Goal: Task Accomplishment & Management: Manage account settings

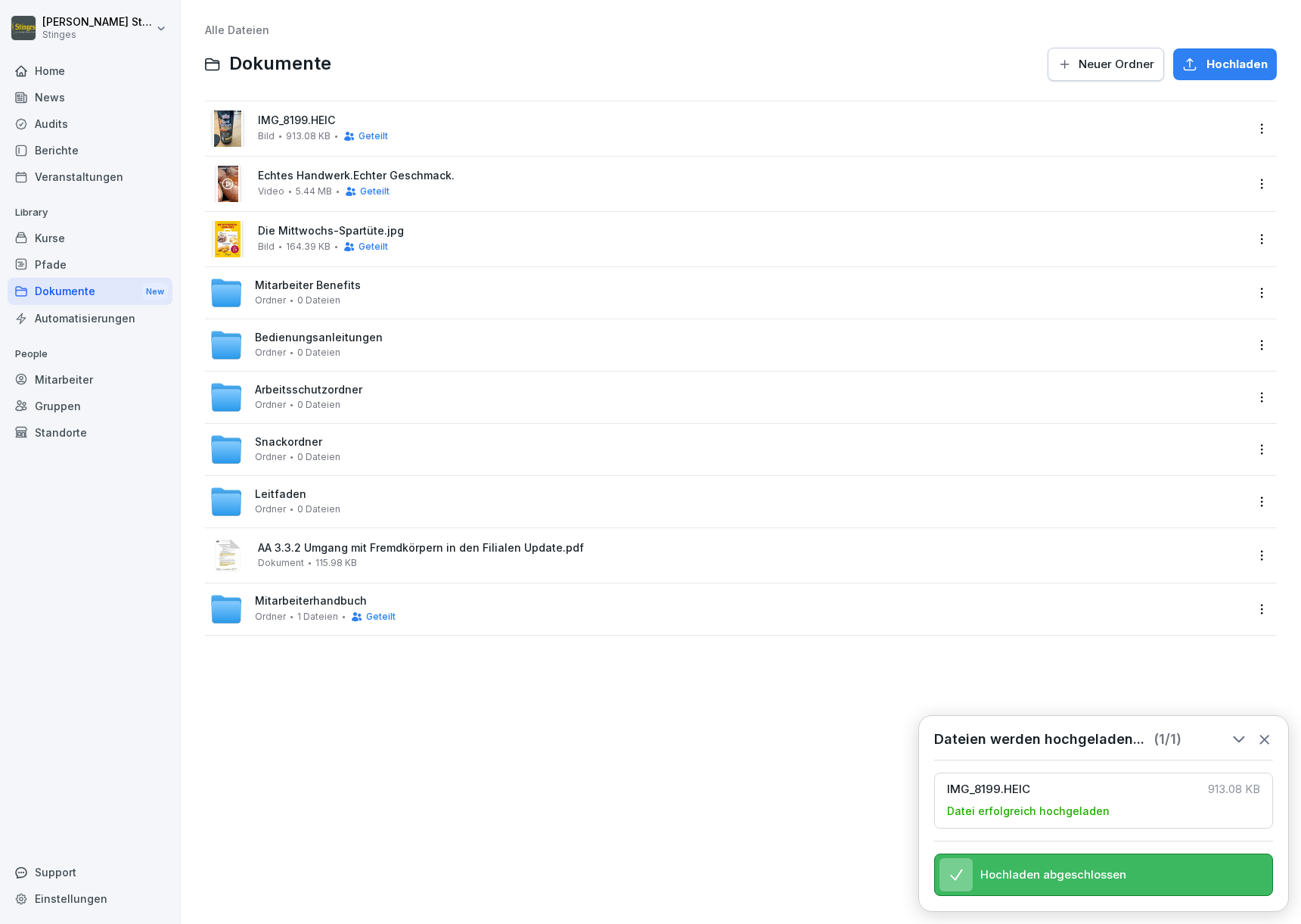
click at [1258, 131] on html "Christopher Stinges Stinges Home News Audits Berichte Veranstaltungen Library K…" at bounding box center [650, 462] width 1301 height 924
click at [1184, 336] on div "Löschen" at bounding box center [1184, 340] width 159 height 30
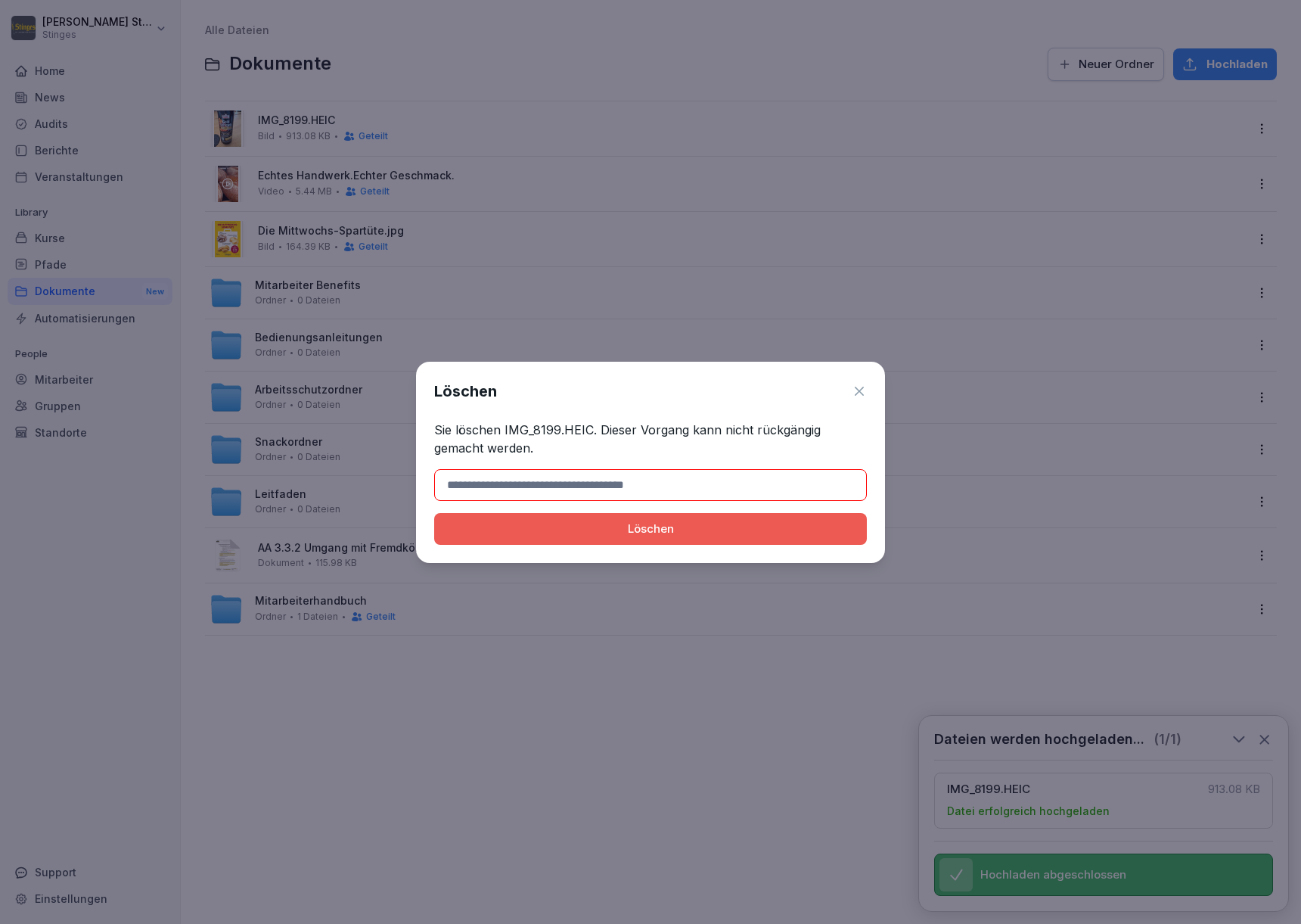
click at [618, 483] on input at bounding box center [650, 485] width 432 height 32
drag, startPoint x: 619, startPoint y: 484, endPoint x: 533, endPoint y: 485, distance: 86.0
click at [533, 485] on input at bounding box center [650, 485] width 432 height 32
type input "**********"
click at [651, 528] on button "Löschen" at bounding box center [650, 528] width 432 height 32
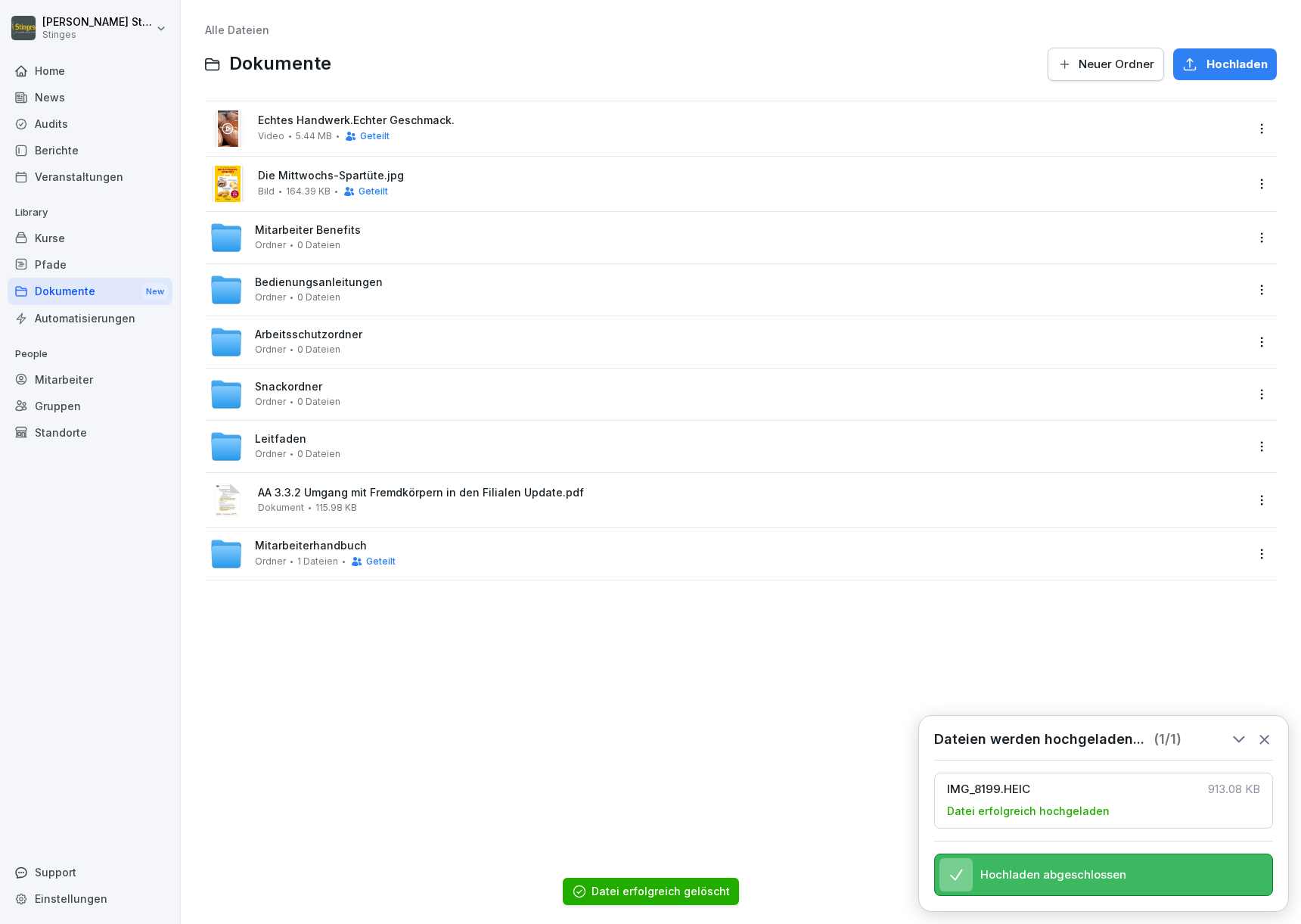
click at [1268, 731] on icon at bounding box center [1264, 739] width 16 height 16
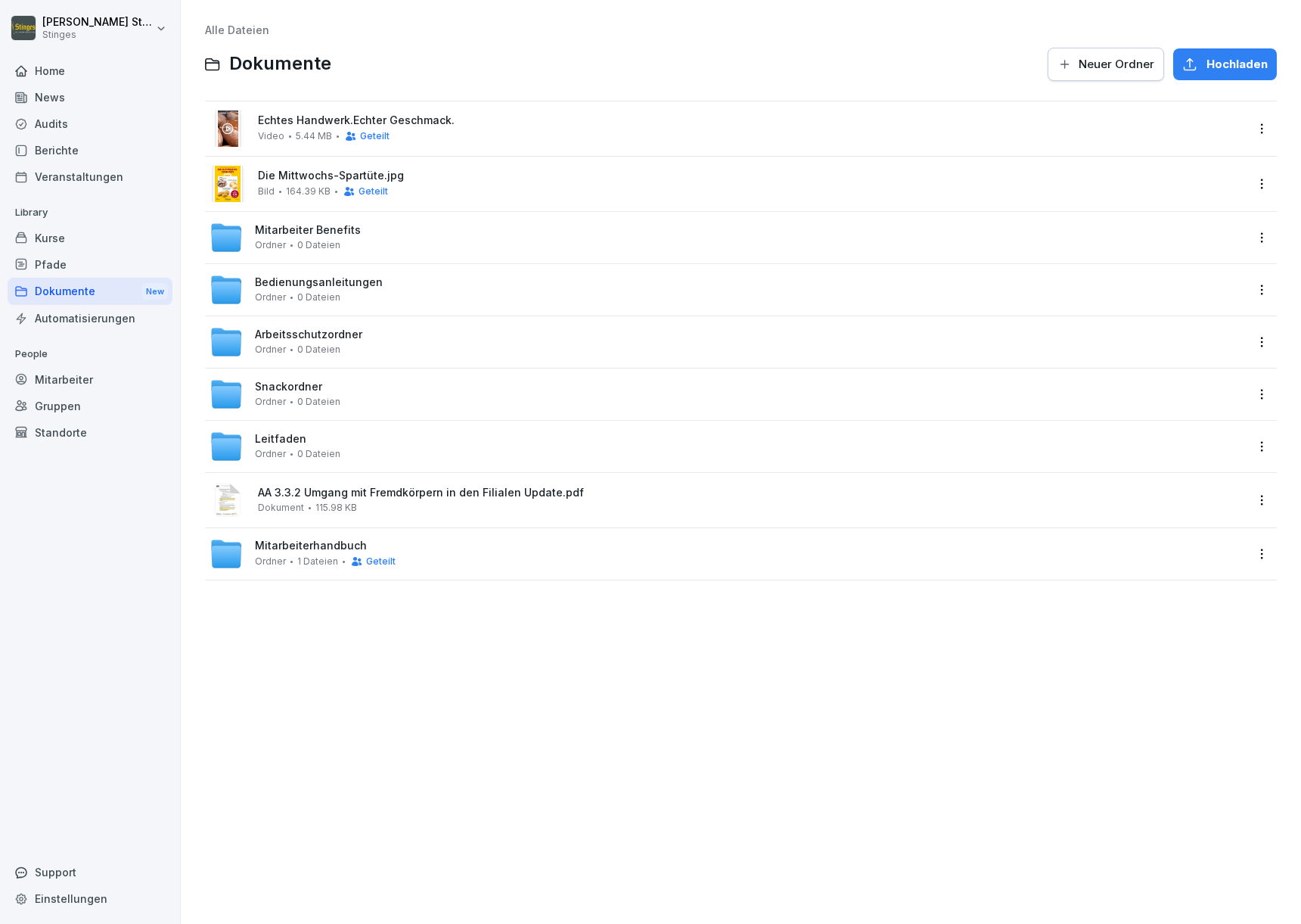
click at [313, 281] on span "Bedienungsanleitungen" at bounding box center [319, 282] width 128 height 13
click at [317, 544] on span "Mitarbeiterhandbuch" at bounding box center [311, 546] width 112 height 13
click at [1094, 62] on span "Neuer Ordner" at bounding box center [1116, 64] width 75 height 16
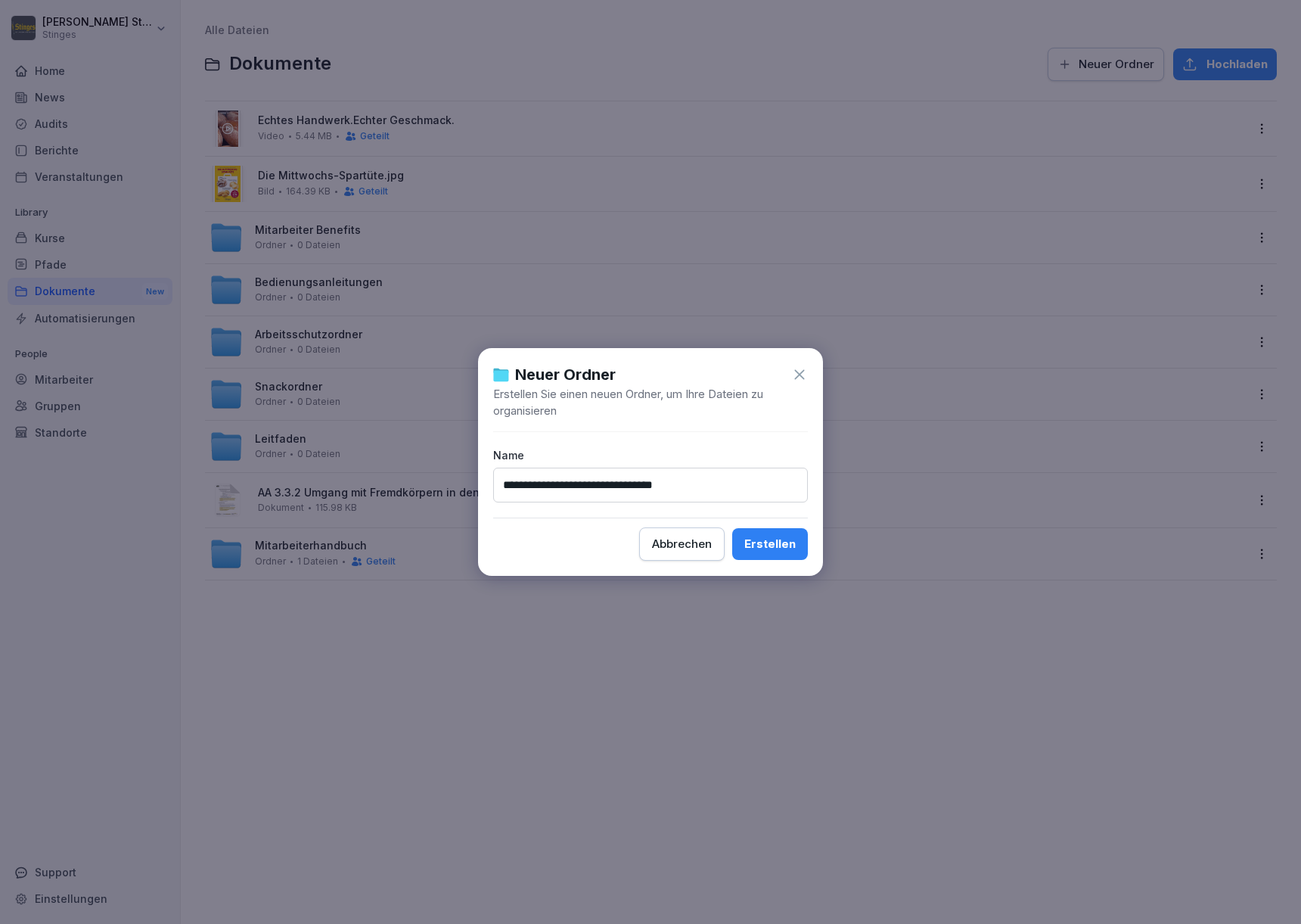
type input "**********"
click at [771, 544] on button "Erstellen" at bounding box center [770, 544] width 75 height 32
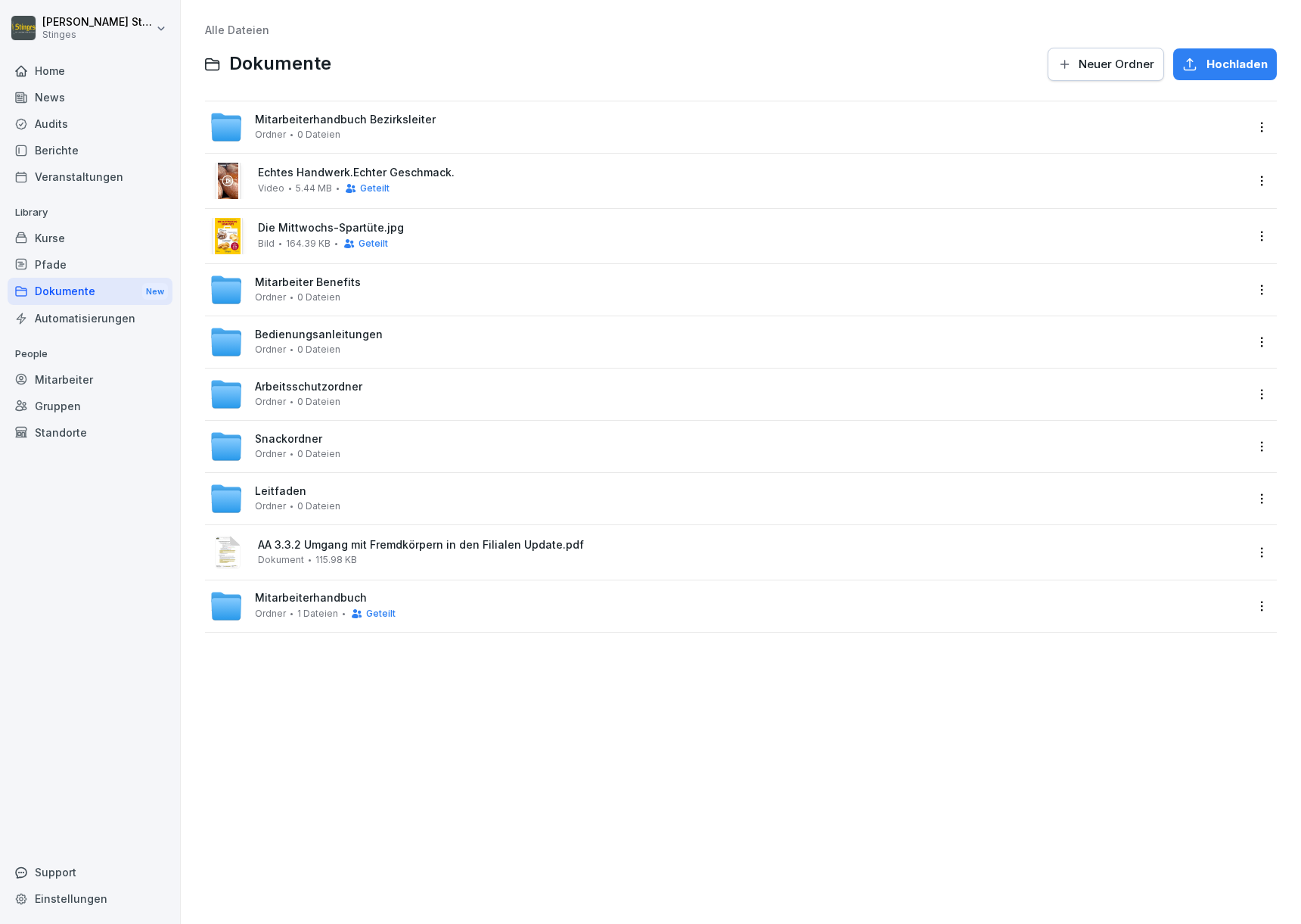
click at [370, 116] on span "Mitarbeiterhandbuch Bezirksleiter" at bounding box center [345, 120] width 180 height 13
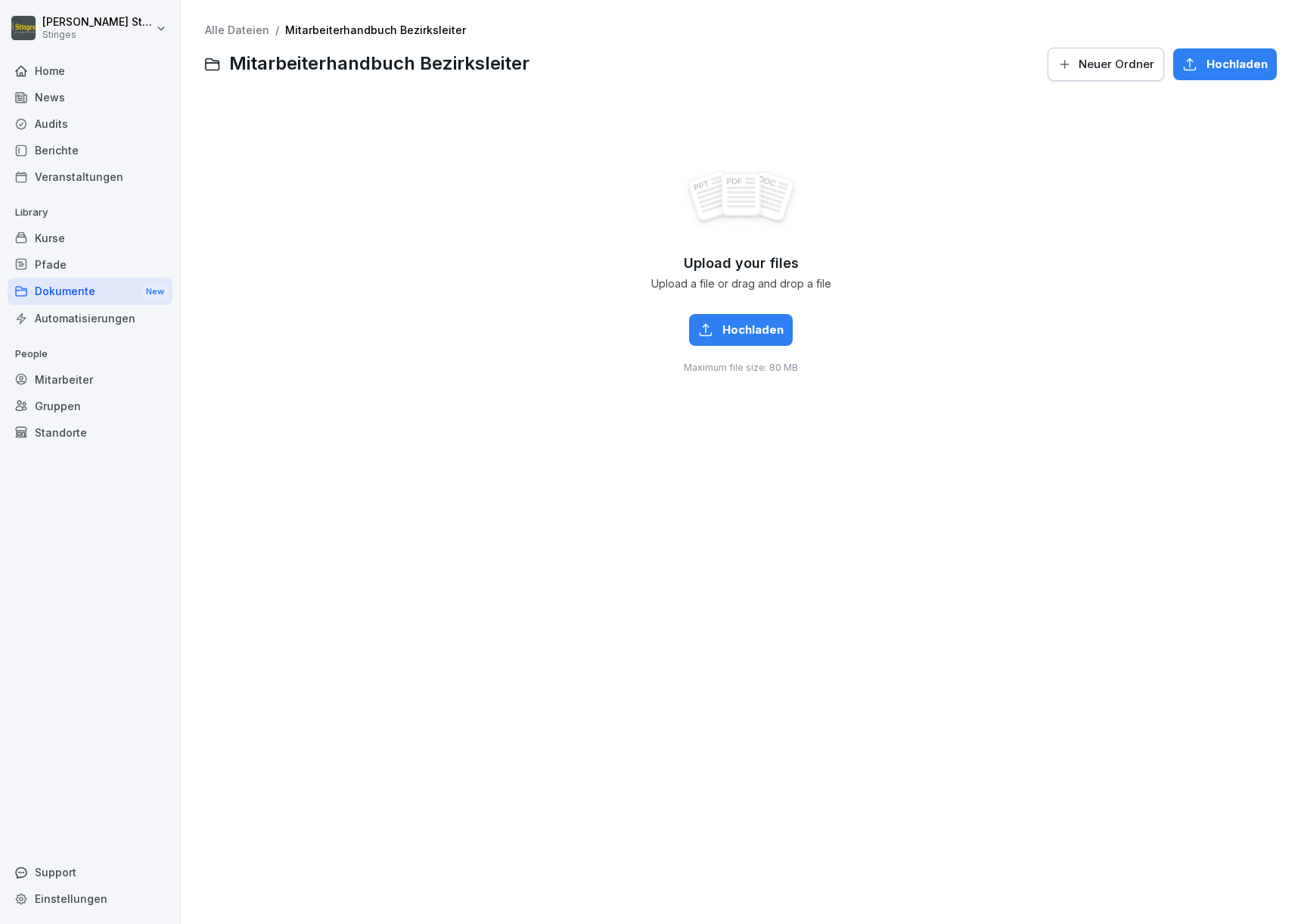
click at [1095, 68] on span "Neuer Ordner" at bounding box center [1116, 64] width 75 height 16
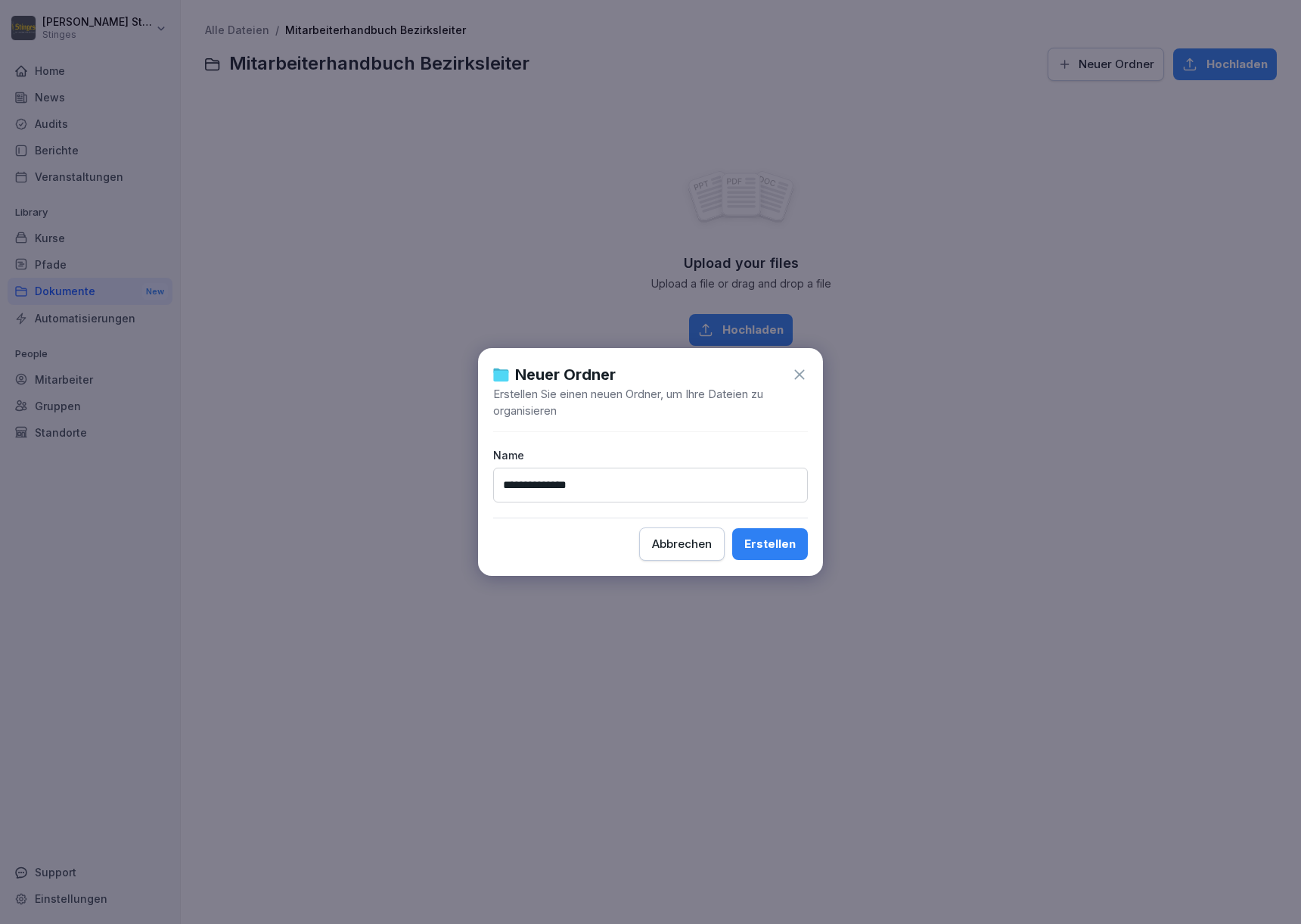
type input "**********"
click at [771, 544] on button "Erstellen" at bounding box center [770, 544] width 75 height 32
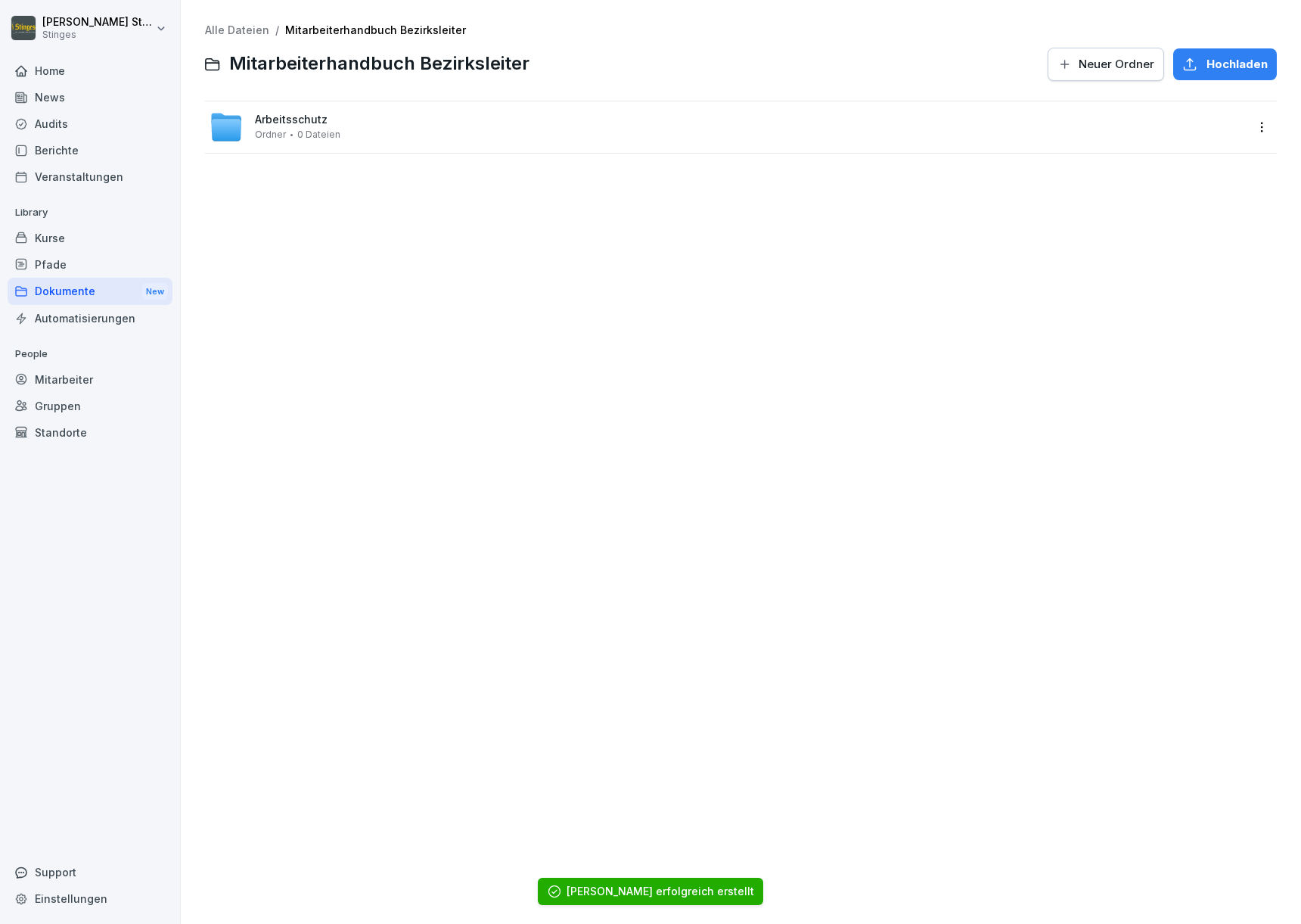
click at [321, 125] on div "Arbeitsschutz Ordner 0 Dateien" at bounding box center [298, 127] width 86 height 26
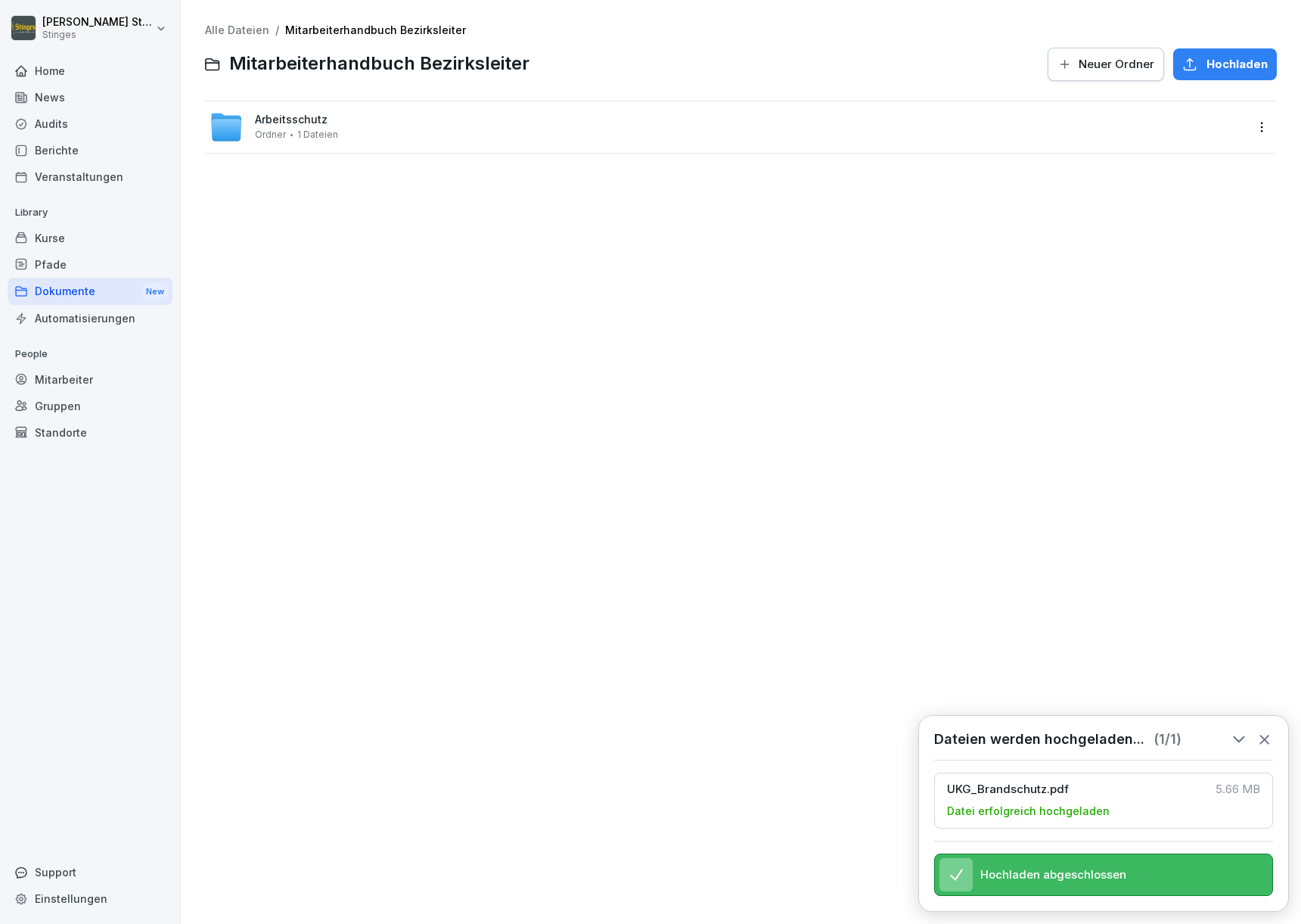
click at [1262, 735] on icon at bounding box center [1264, 739] width 9 height 9
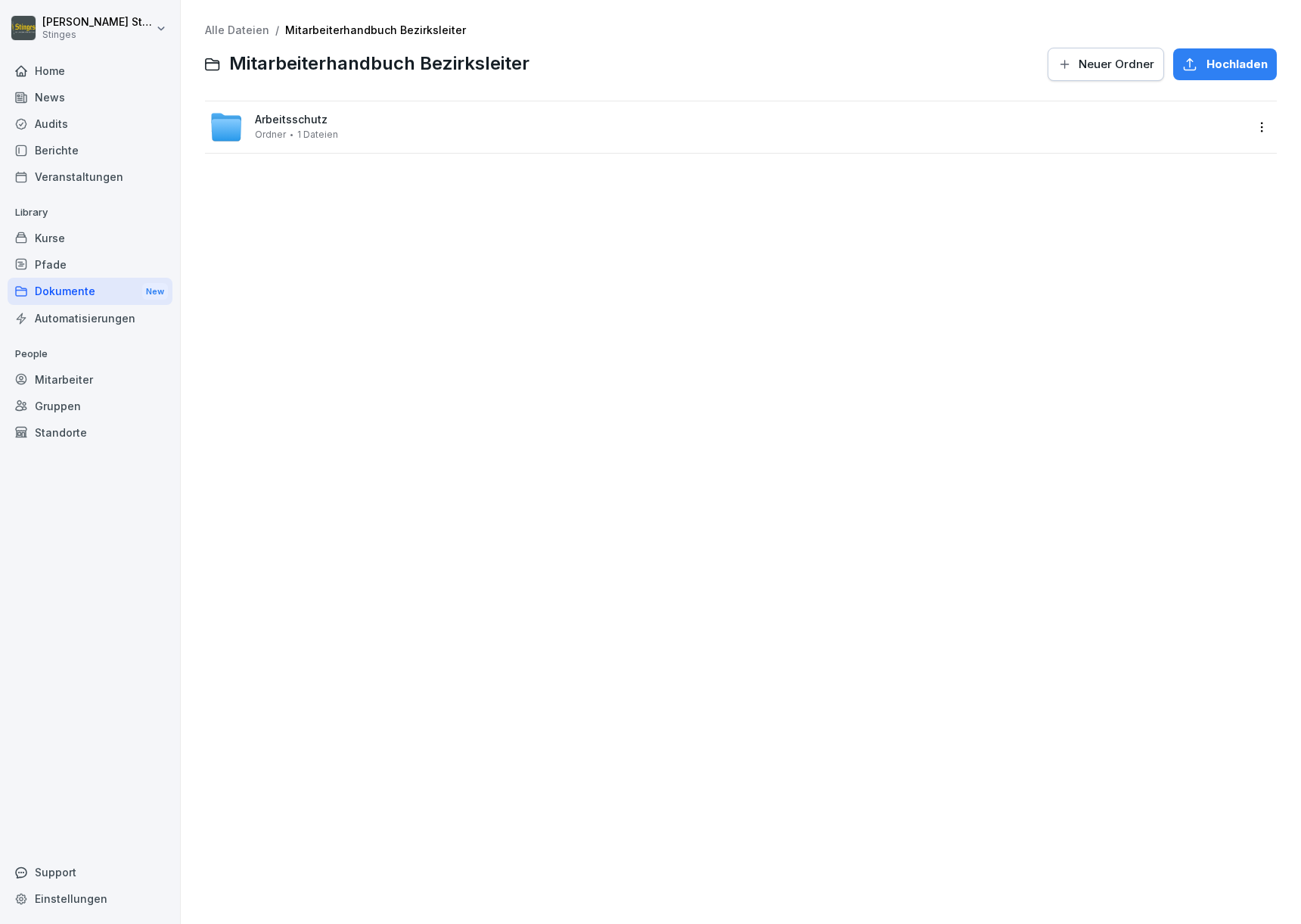
click at [1098, 60] on span "Neuer Ordner" at bounding box center [1116, 64] width 75 height 16
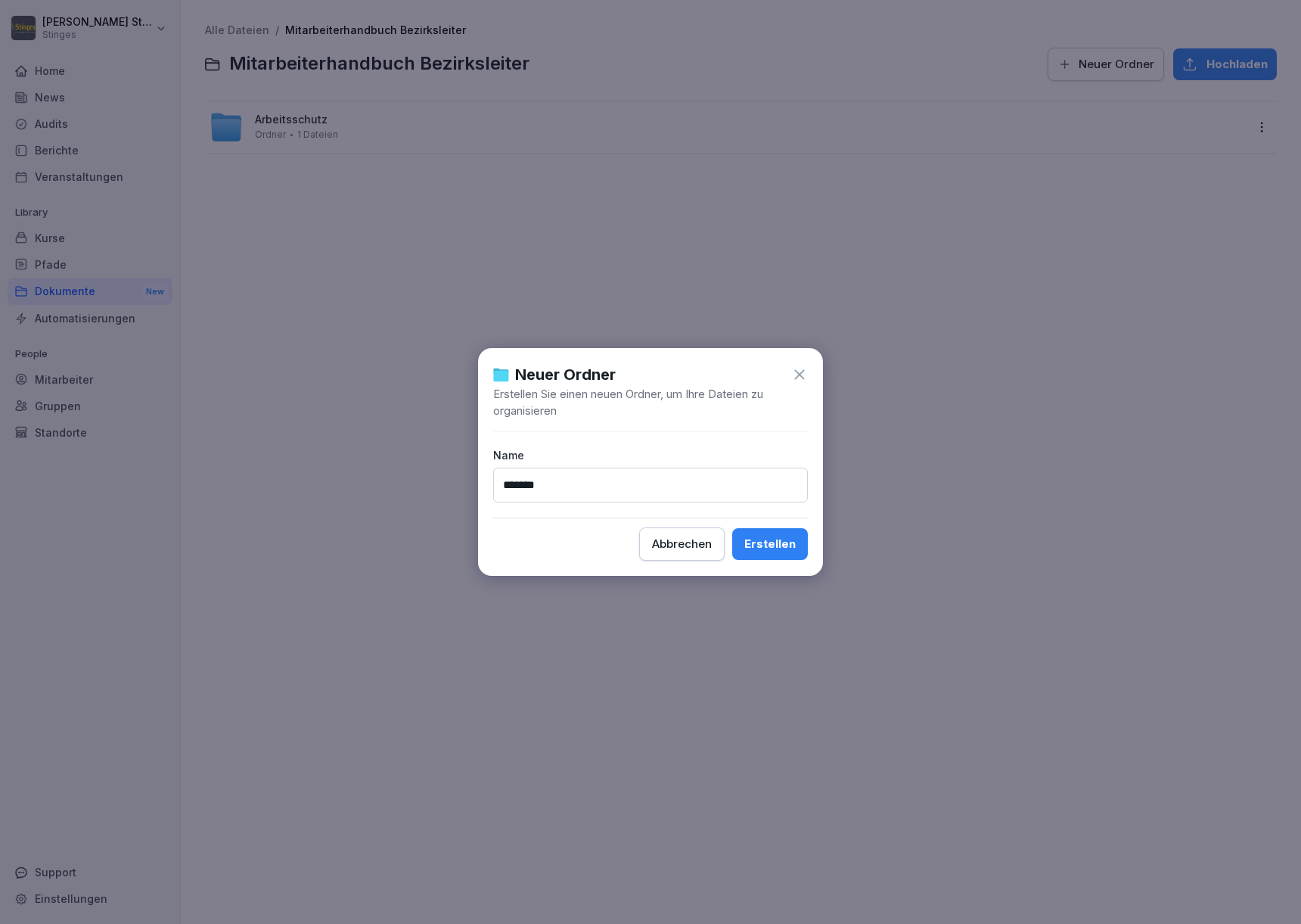
type input "*******"
click at [771, 544] on button "Erstellen" at bounding box center [770, 544] width 75 height 32
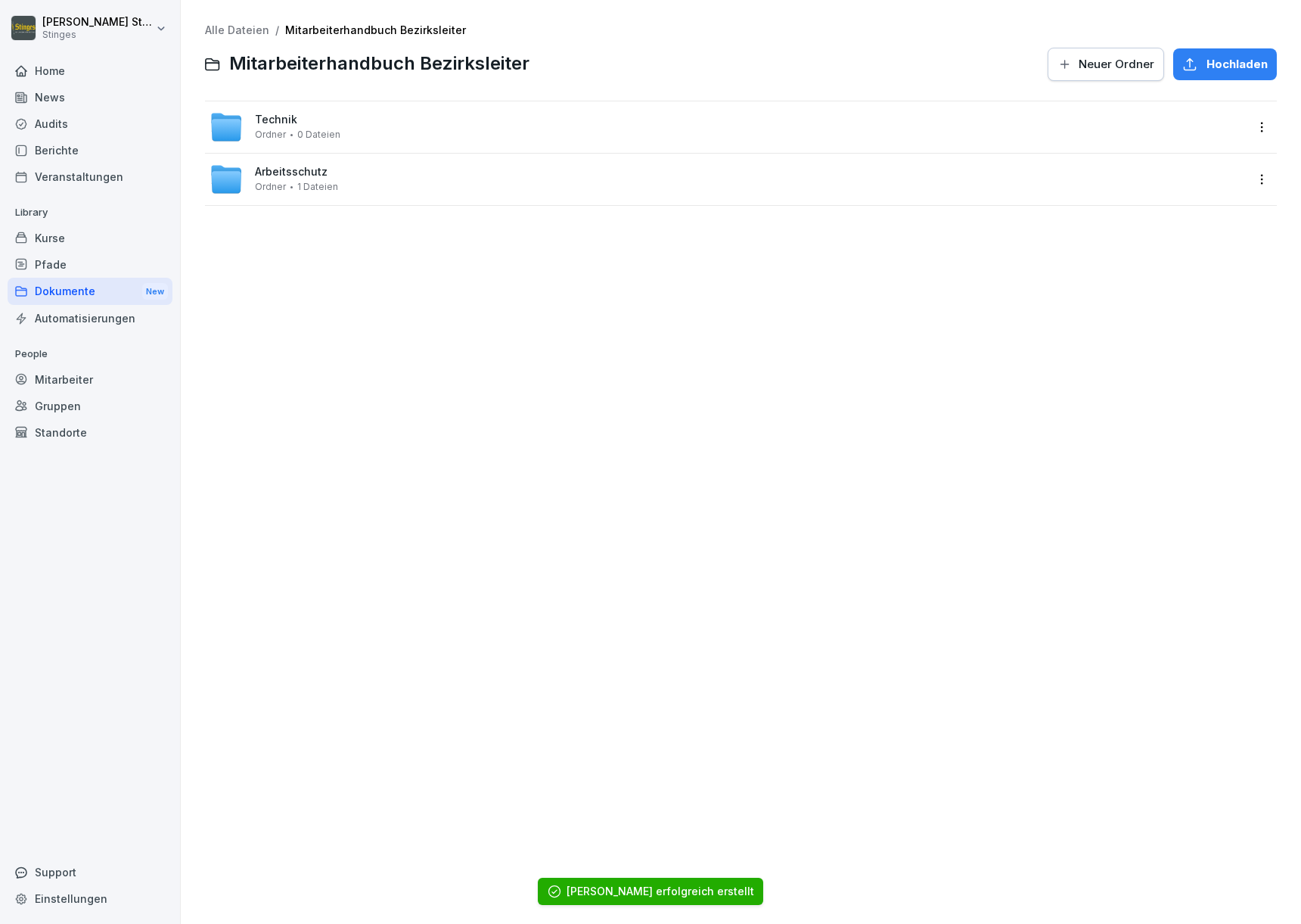
click at [282, 111] on div "Technik Ordner 0 Dateien" at bounding box center [727, 127] width 1036 height 33
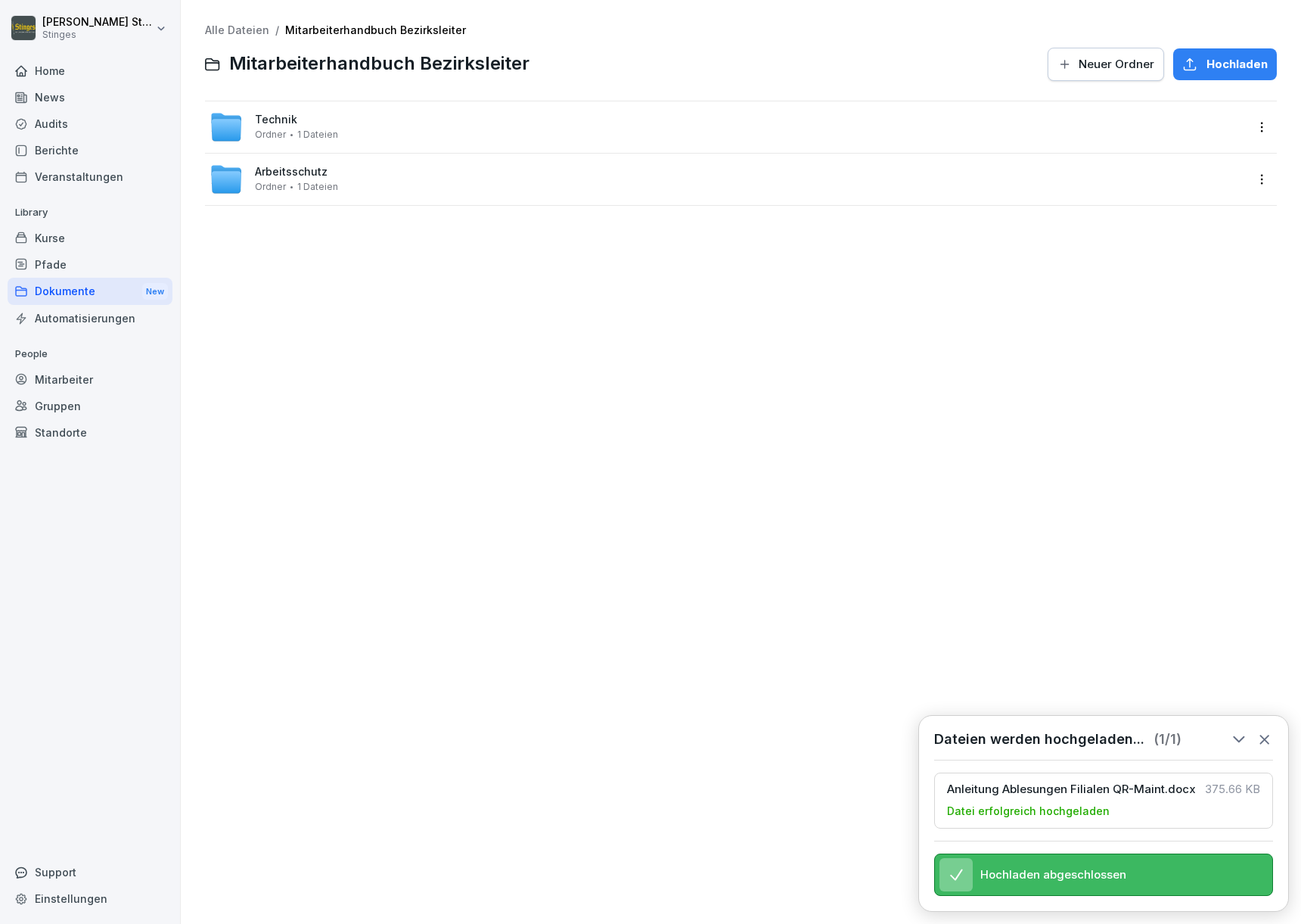
click at [258, 173] on span "Arbeitsschutz" at bounding box center [291, 172] width 72 height 13
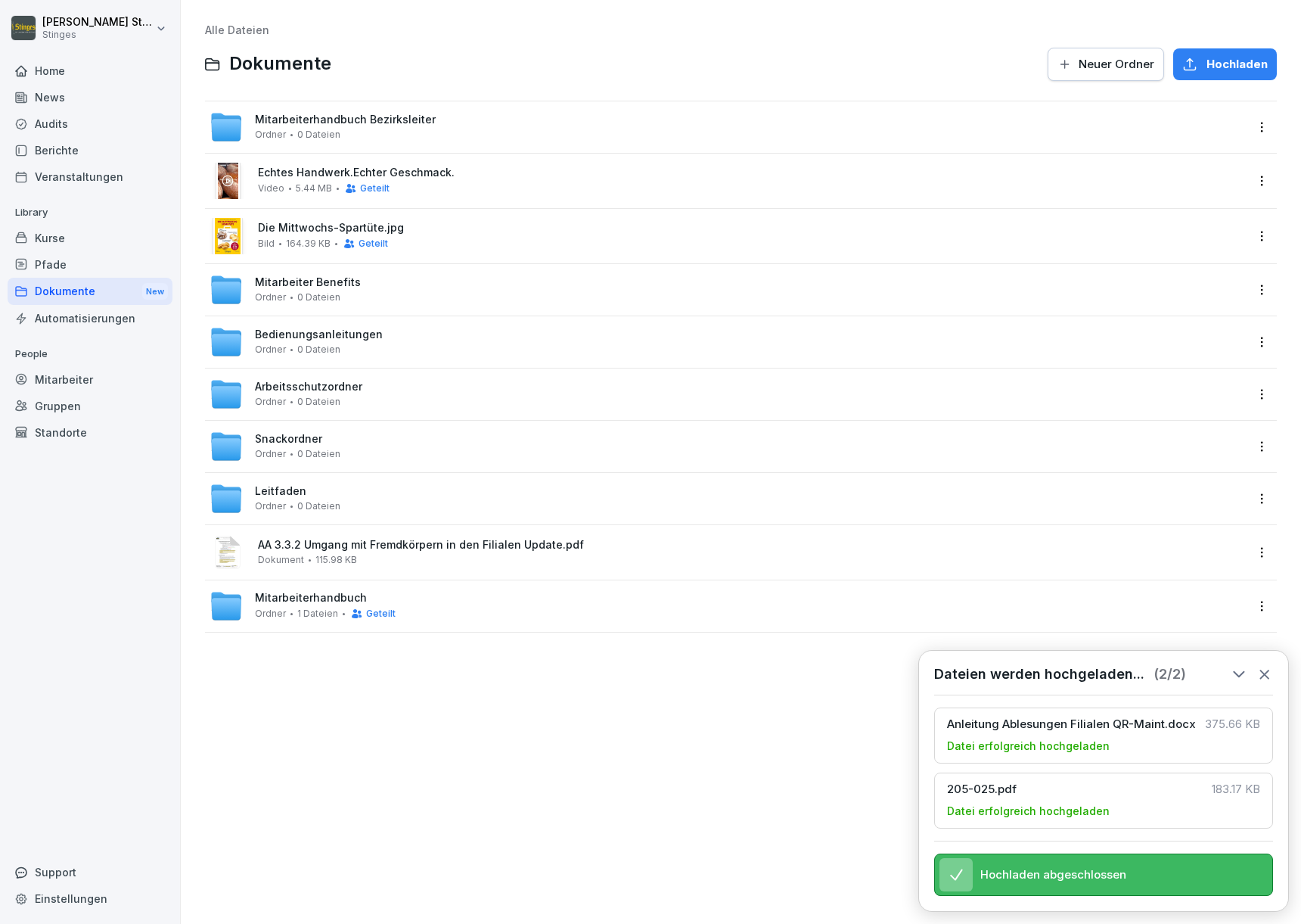
click at [289, 387] on span "Arbeitsschutzordner" at bounding box center [309, 387] width 107 height 13
click at [316, 346] on span "0 Dateien" at bounding box center [318, 350] width 43 height 11
click at [1259, 341] on html "[PERSON_NAME] Stinges Home News Audits Berichte Veranstaltungen Library Kurse P…" at bounding box center [650, 462] width 1301 height 924
click at [1191, 469] on div "Löschen" at bounding box center [1168, 463] width 49 height 18
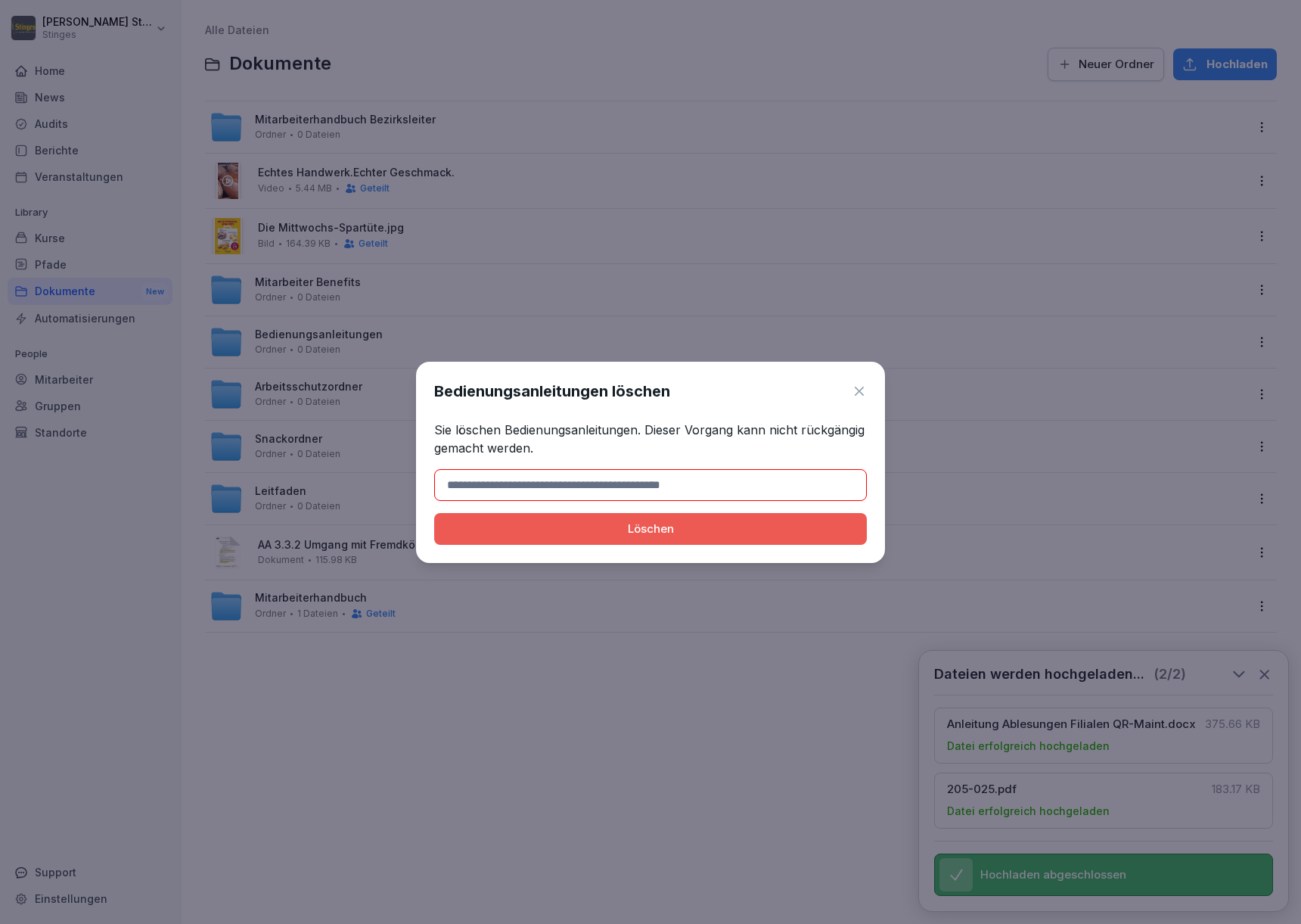
click at [609, 484] on input at bounding box center [650, 485] width 432 height 32
click at [855, 395] on icon at bounding box center [859, 390] width 15 height 15
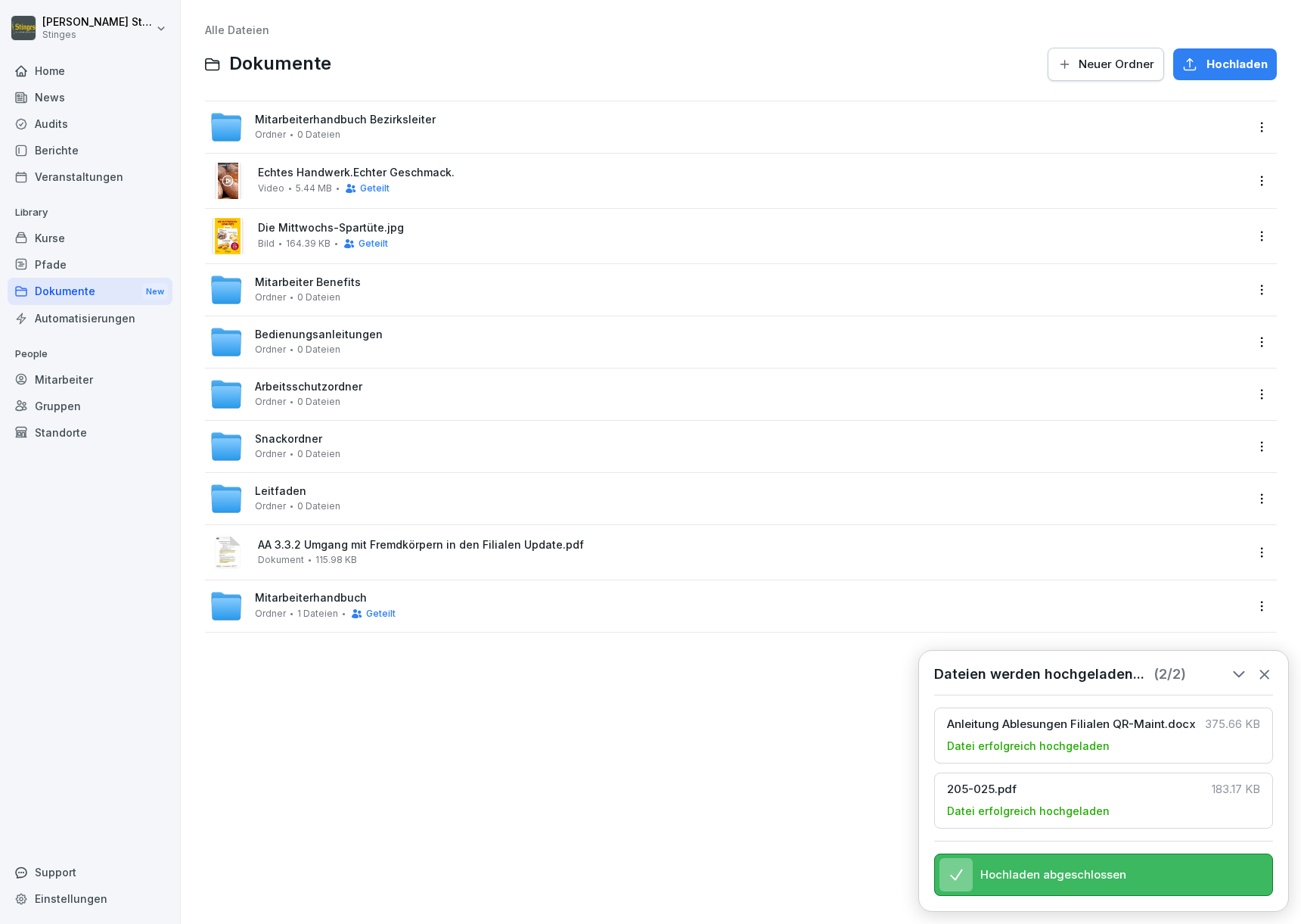
click at [361, 148] on div "Mitarbeiterhandbuch Bezirksleiter Ordner 0 Dateien" at bounding box center [741, 127] width 1072 height 51
click at [1253, 135] on html "[PERSON_NAME] Stinges Home News Audits Berichte Veranstaltungen Library Kurse P…" at bounding box center [650, 462] width 1301 height 924
click at [1021, 125] on html "[PERSON_NAME] Stinges Home News Audits Berichte Veranstaltungen Library Kurse P…" at bounding box center [650, 462] width 1301 height 924
click at [1018, 131] on div "Mitarbeiterhandbuch Bezirksleiter Ordner 0 Dateien" at bounding box center [727, 127] width 1036 height 33
click at [1254, 135] on html "[PERSON_NAME] Stinges Home News Audits Berichte Veranstaltungen Library Kurse P…" at bounding box center [650, 462] width 1301 height 924
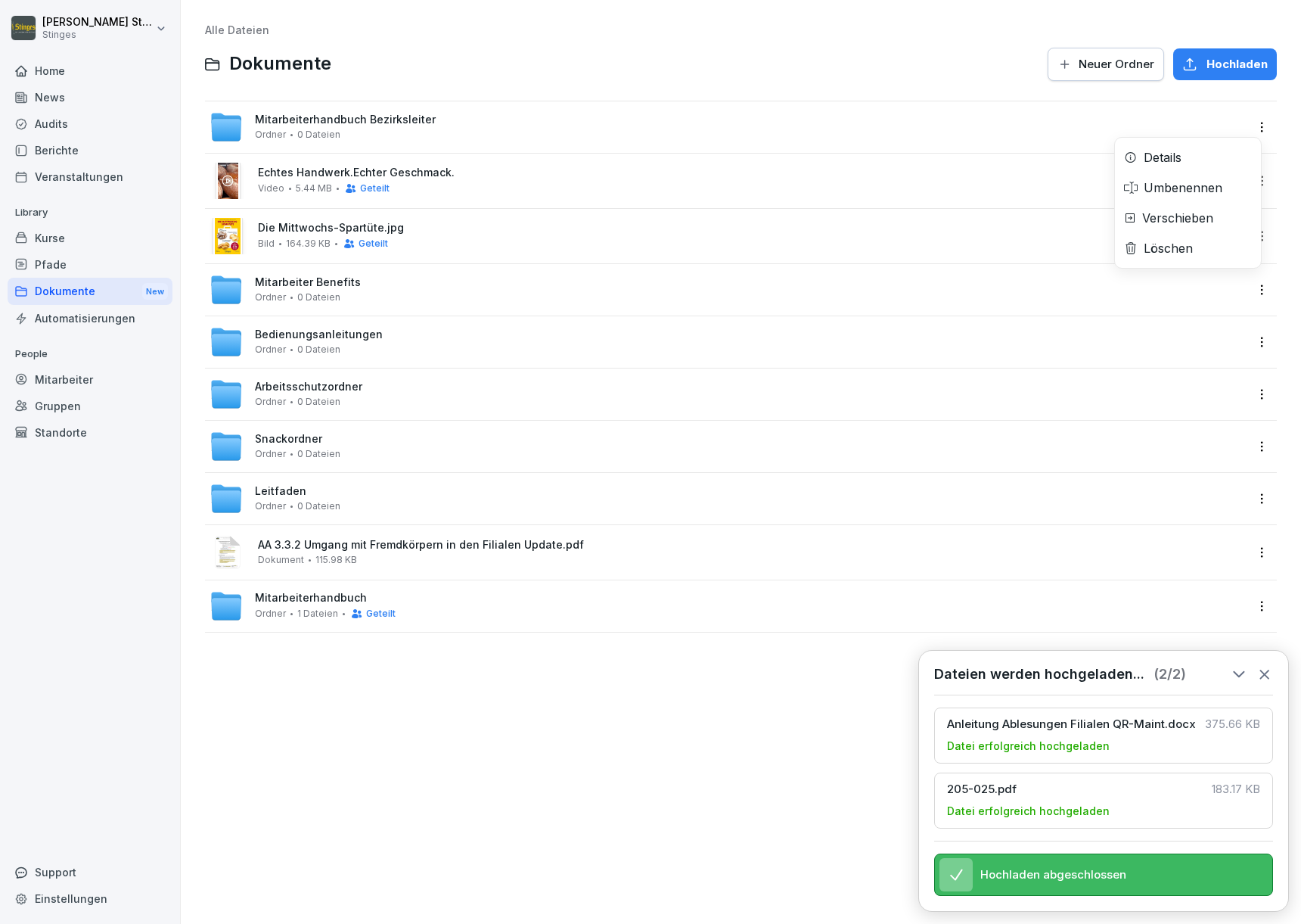
click at [1227, 158] on div "Details" at bounding box center [1188, 157] width 146 height 30
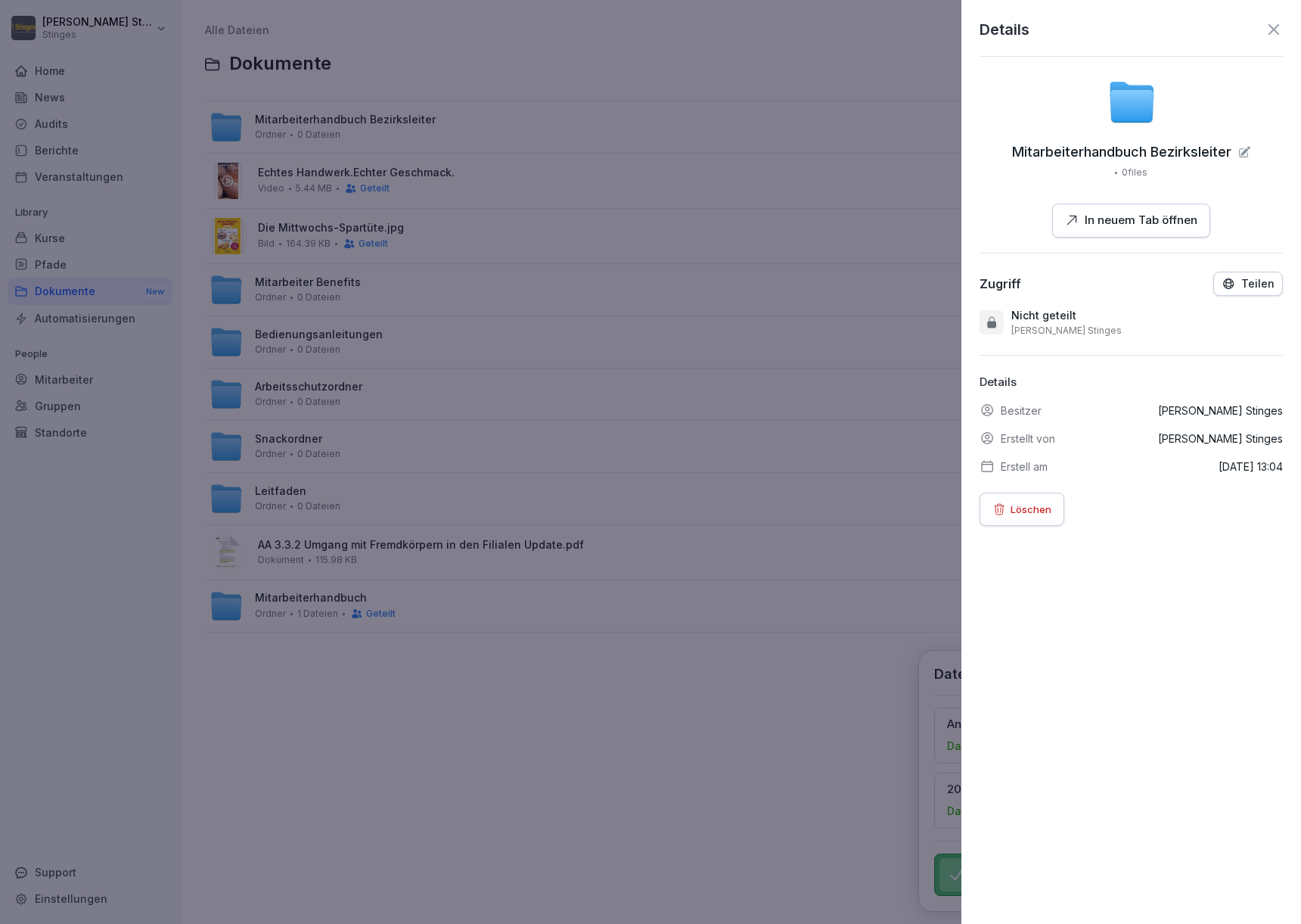
click at [1231, 285] on div "Teilen" at bounding box center [1248, 284] width 53 height 14
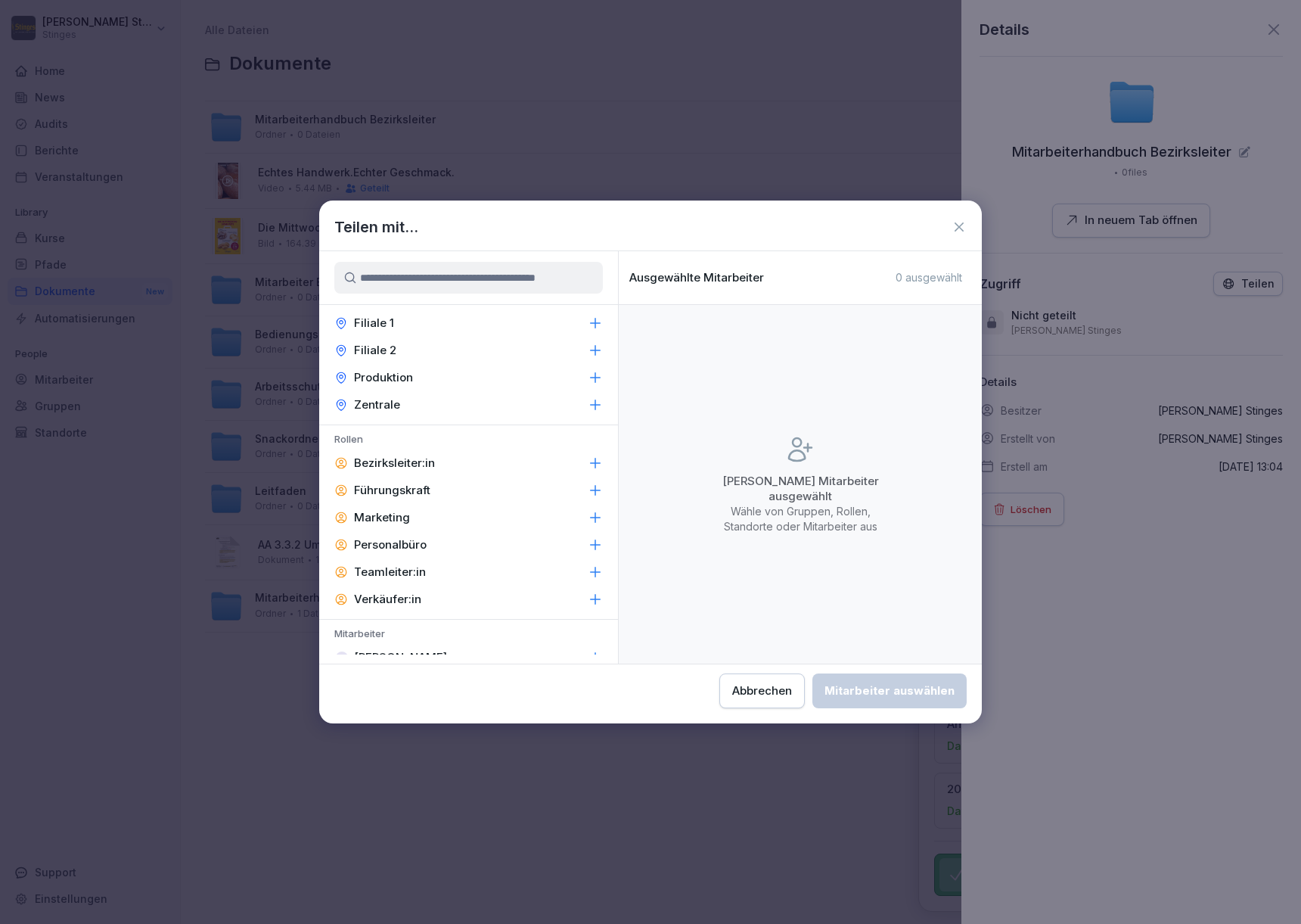
scroll to position [108, 0]
click at [391, 457] on p "Bezirksleiter:in" at bounding box center [394, 460] width 81 height 15
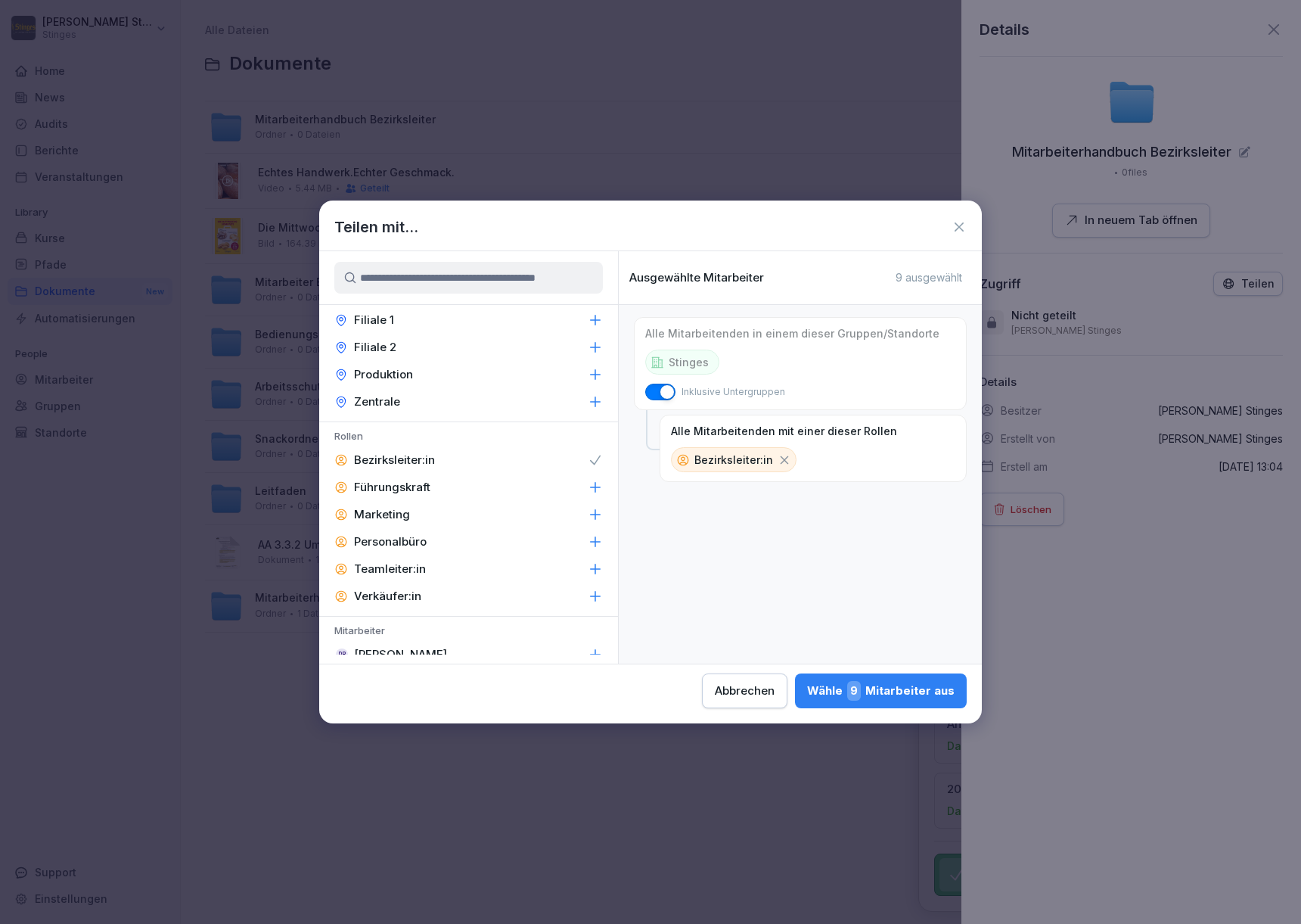
click at [957, 229] on icon at bounding box center [960, 227] width 9 height 9
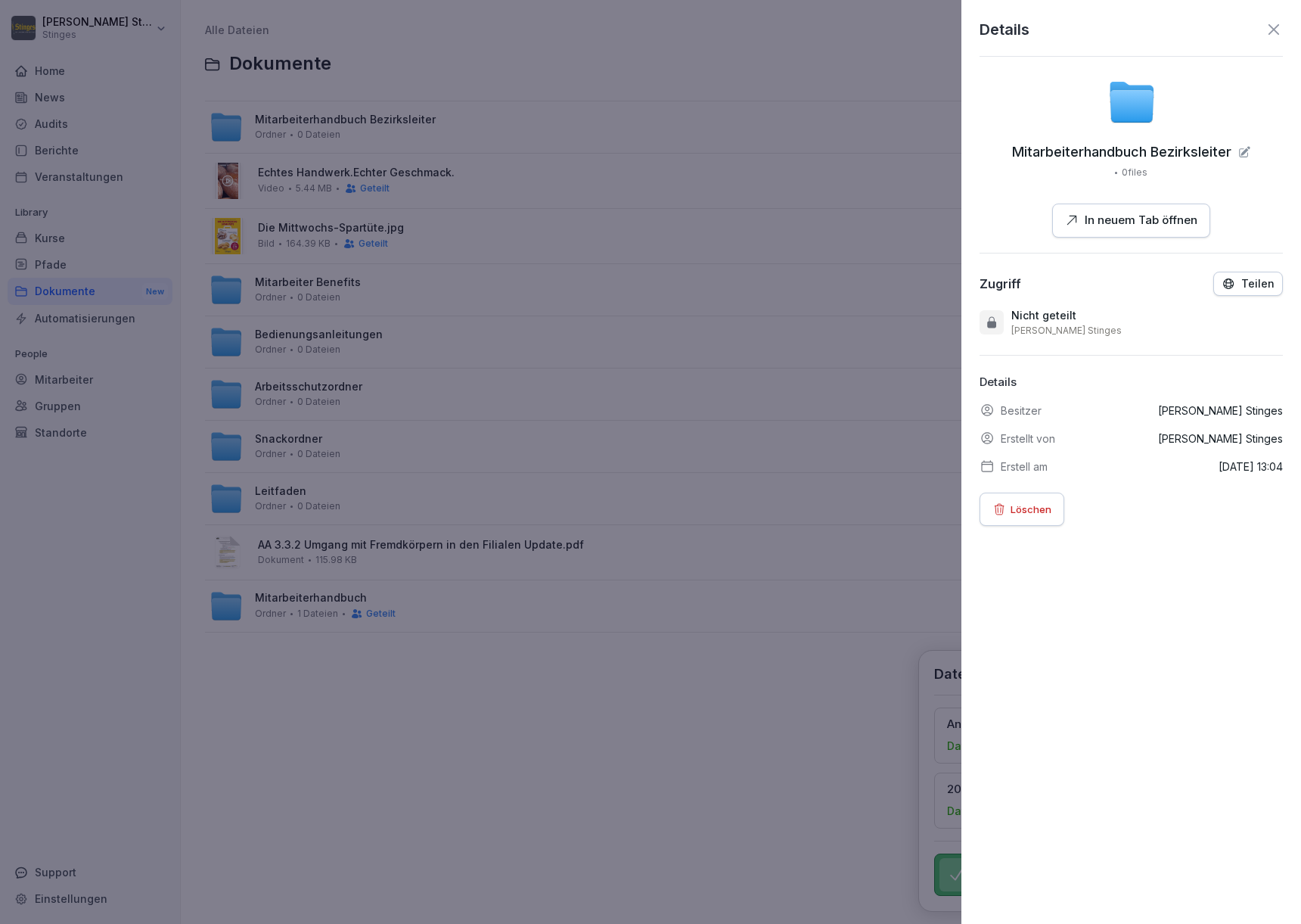
drag, startPoint x: 125, startPoint y: 478, endPoint x: 110, endPoint y: 460, distance: 23.4
click at [125, 478] on div at bounding box center [650, 462] width 1301 height 924
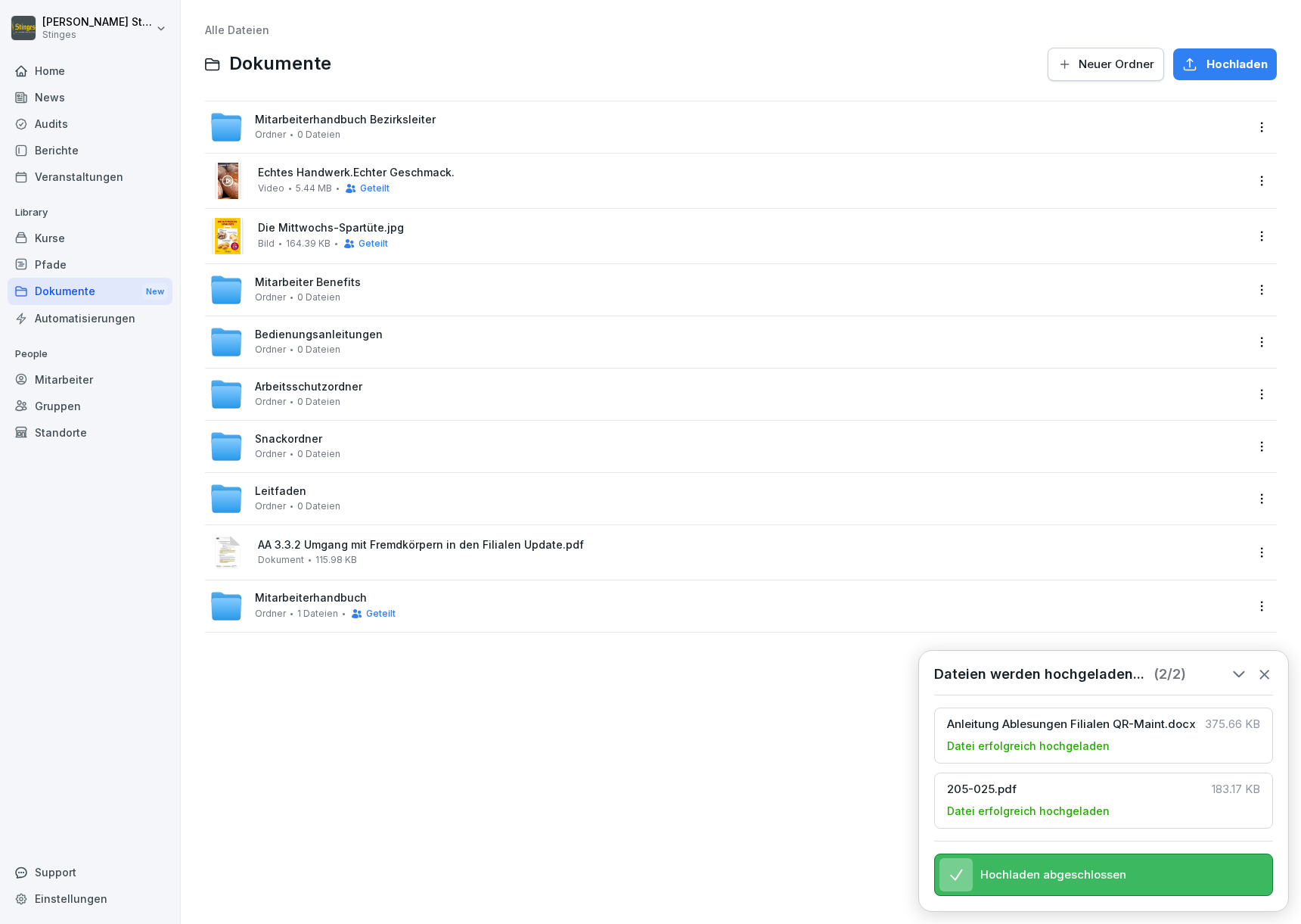
click at [103, 384] on div "Mitarbeiter" at bounding box center [90, 380] width 165 height 26
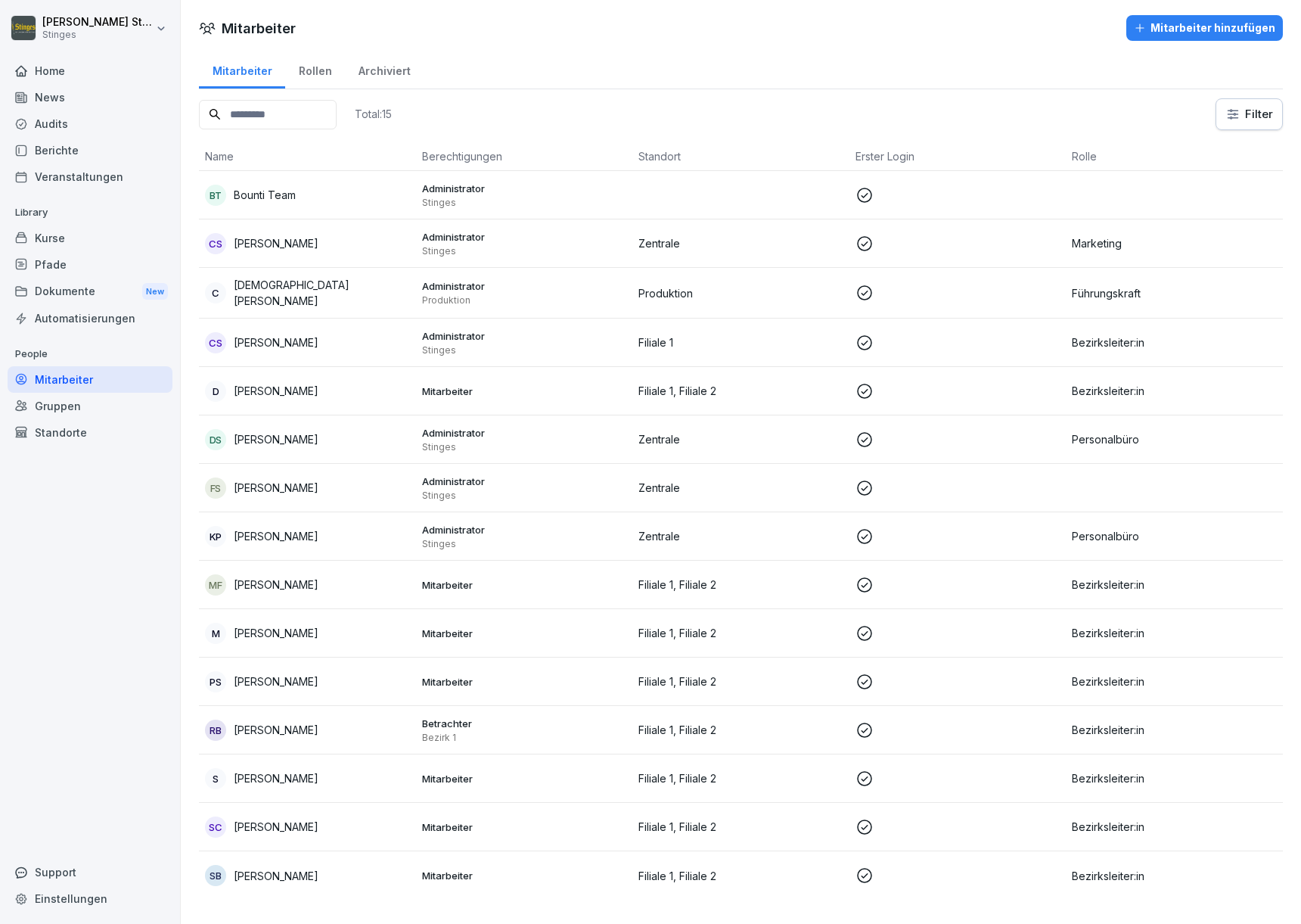
click at [335, 586] on div "MF [PERSON_NAME]" at bounding box center [308, 584] width 205 height 21
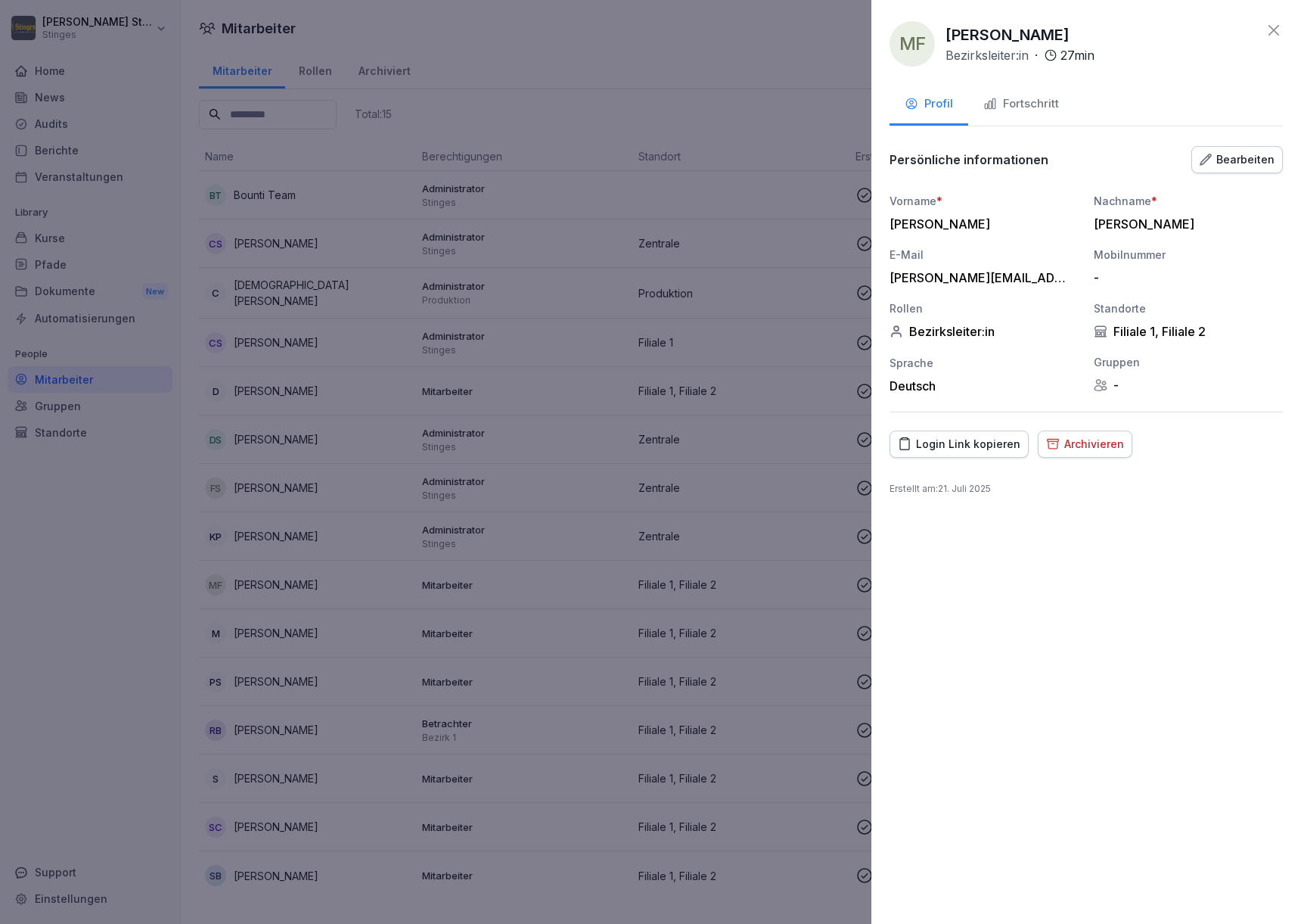
click at [1268, 168] on button "Bearbeiten" at bounding box center [1237, 159] width 92 height 27
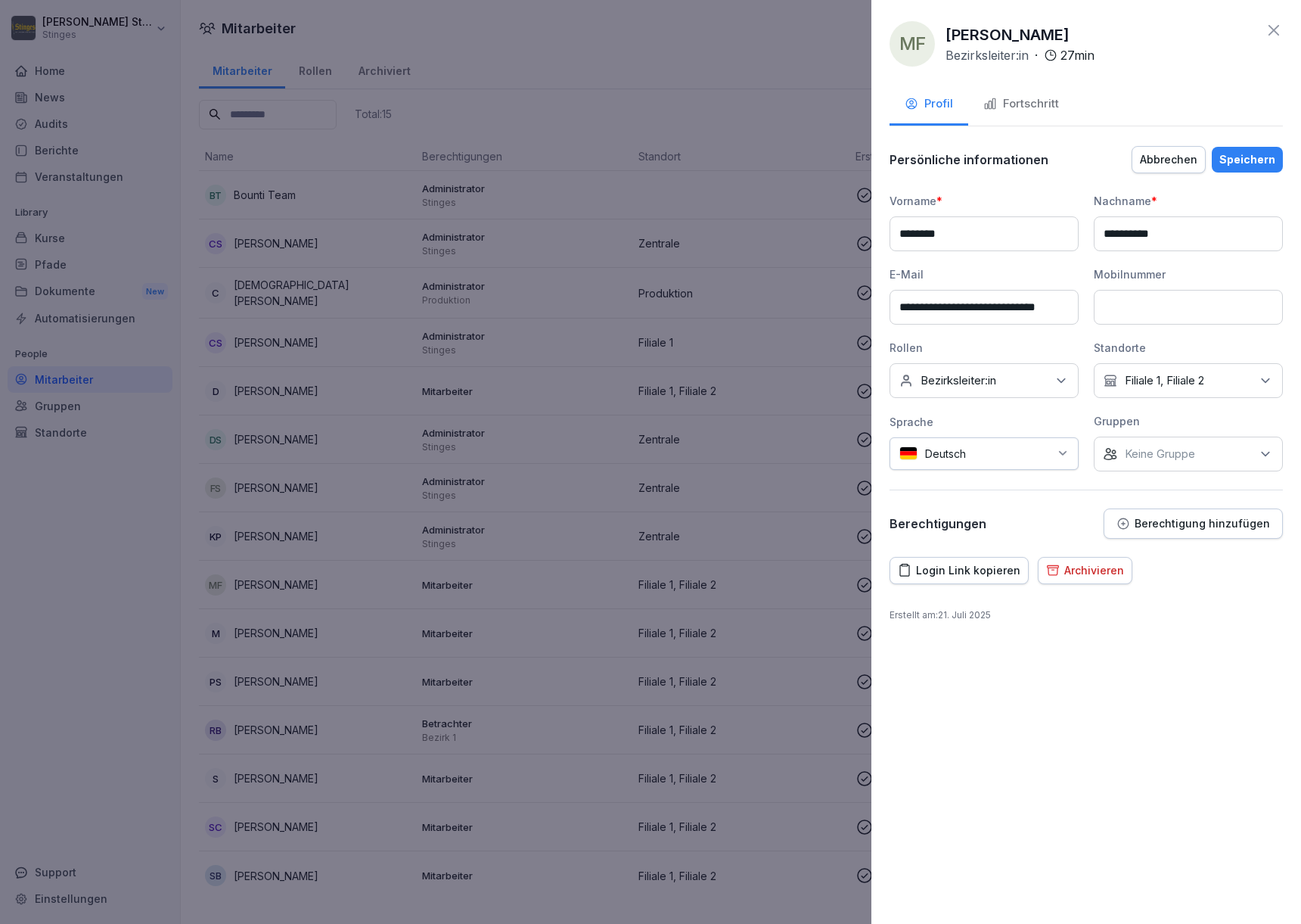
click at [1051, 376] on div "Keine Rollen Bezirksleiter:in" at bounding box center [984, 380] width 189 height 35
type input "**********"
click at [963, 450] on b "Backmeister" at bounding box center [958, 450] width 73 height 14
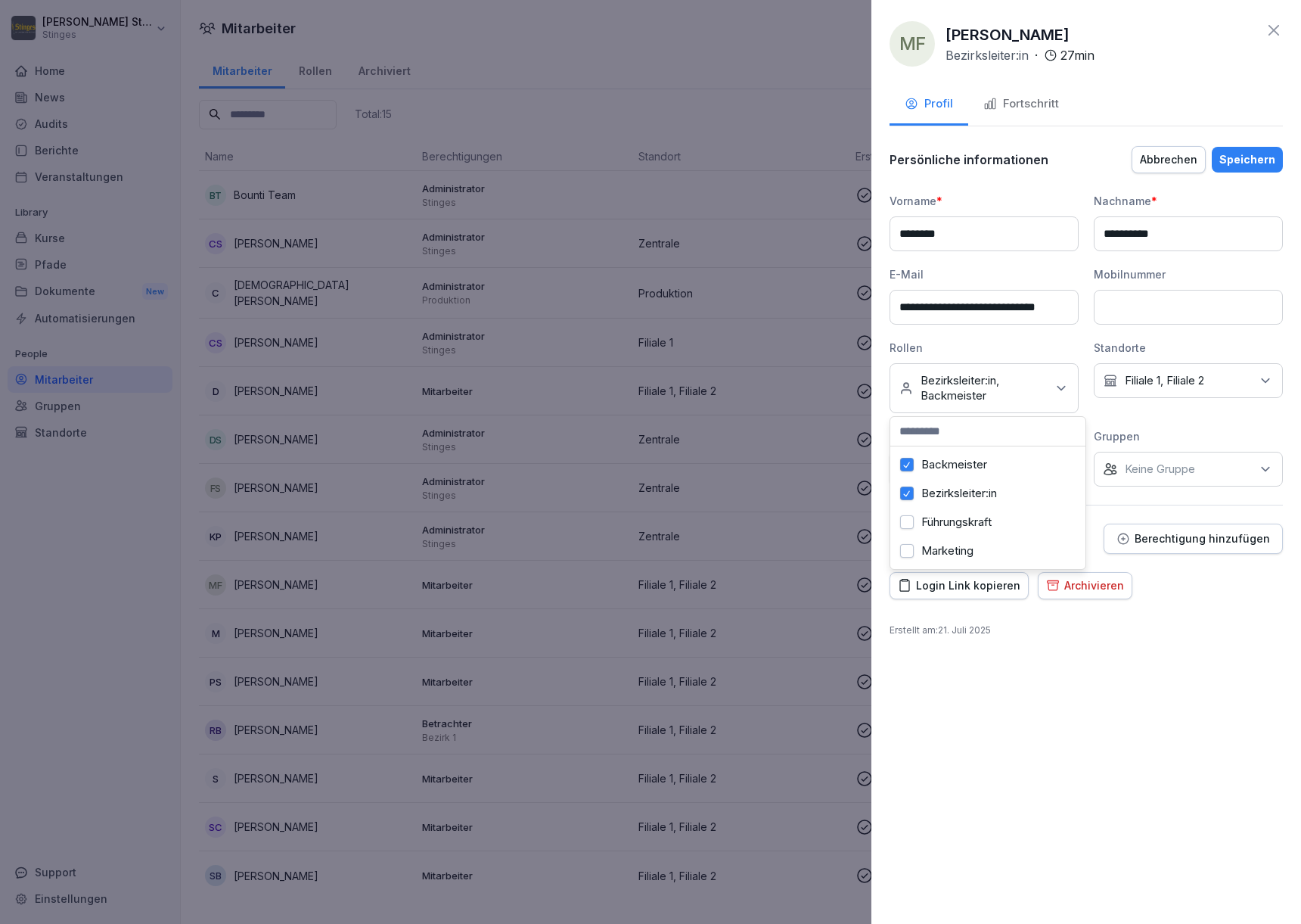
click at [914, 497] on div "Bezirksleiter:in" at bounding box center [988, 493] width 187 height 29
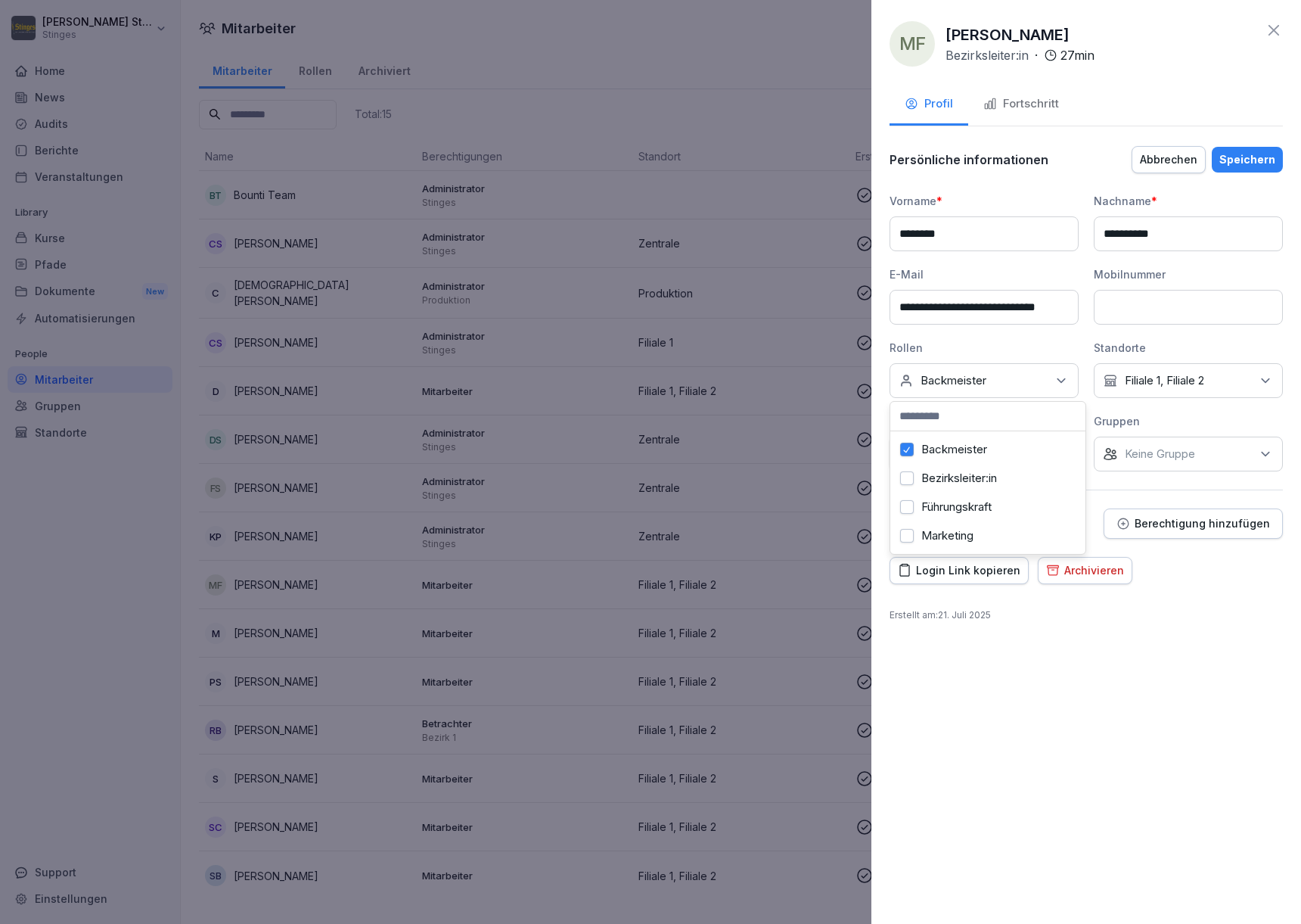
click at [1057, 674] on div "**********" at bounding box center [1086, 462] width 429 height 924
click at [1266, 157] on div "Speichern" at bounding box center [1247, 159] width 56 height 16
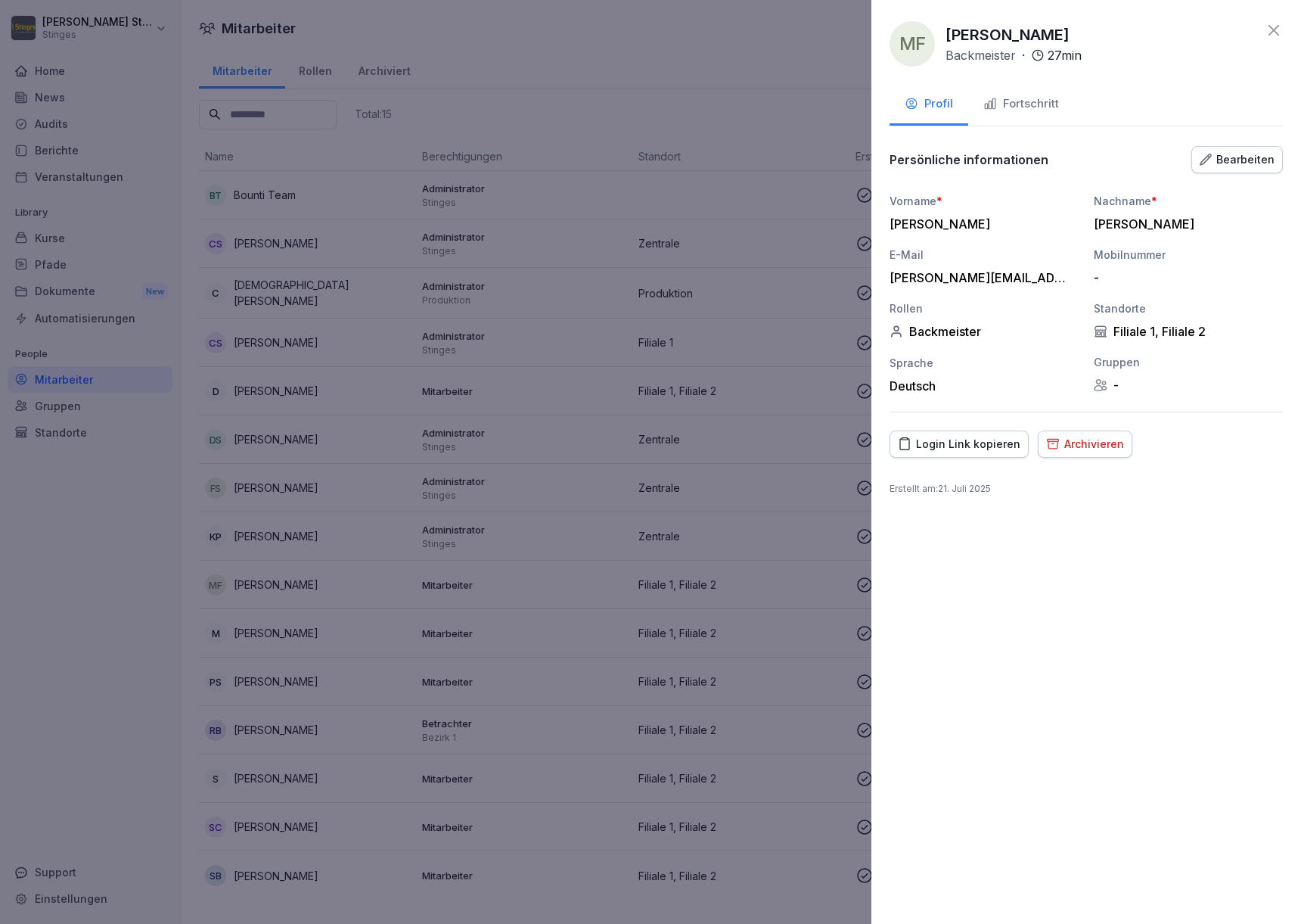
click at [1278, 33] on icon at bounding box center [1273, 30] width 18 height 18
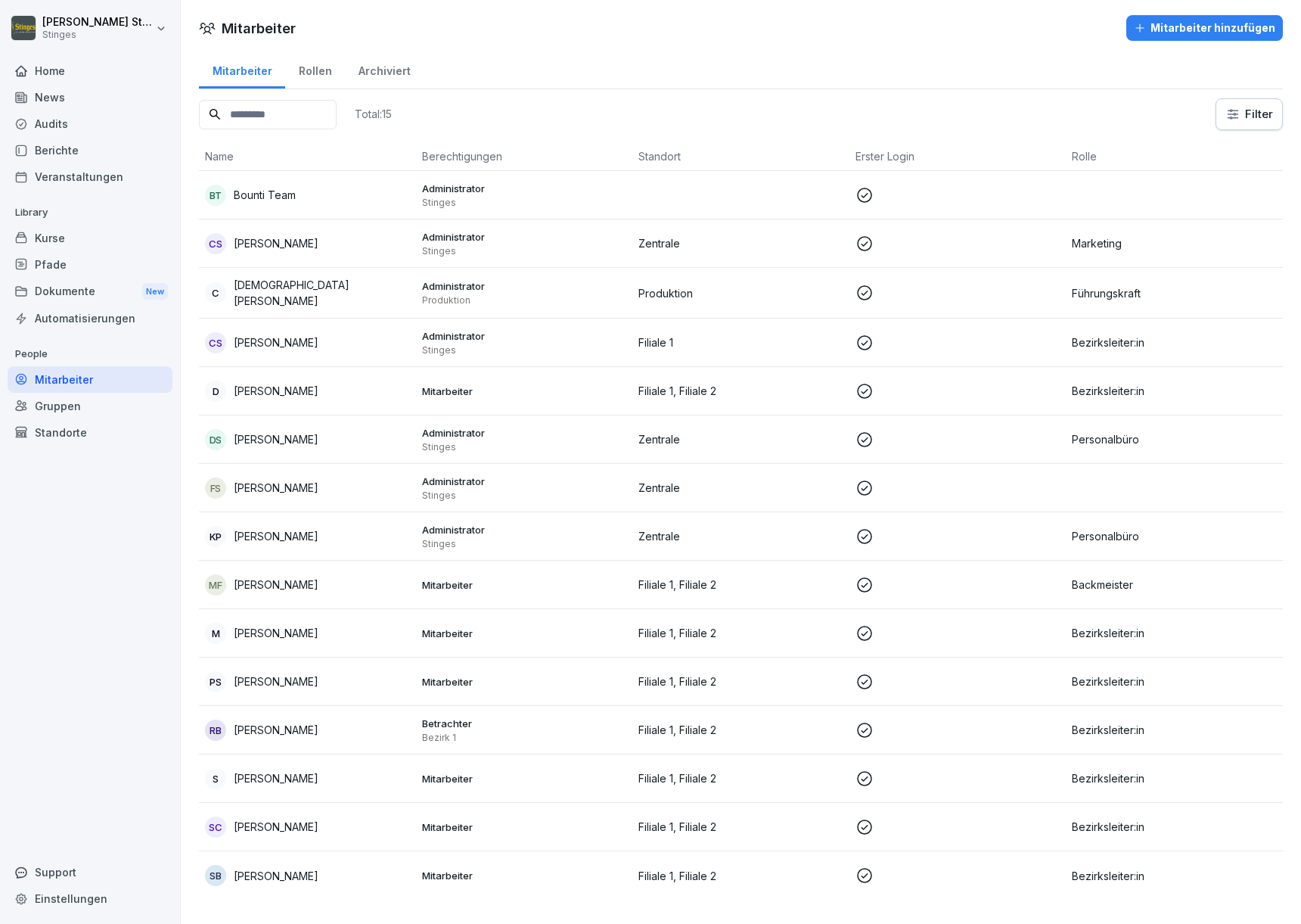
click at [37, 282] on div "Dokumente New" at bounding box center [90, 292] width 165 height 28
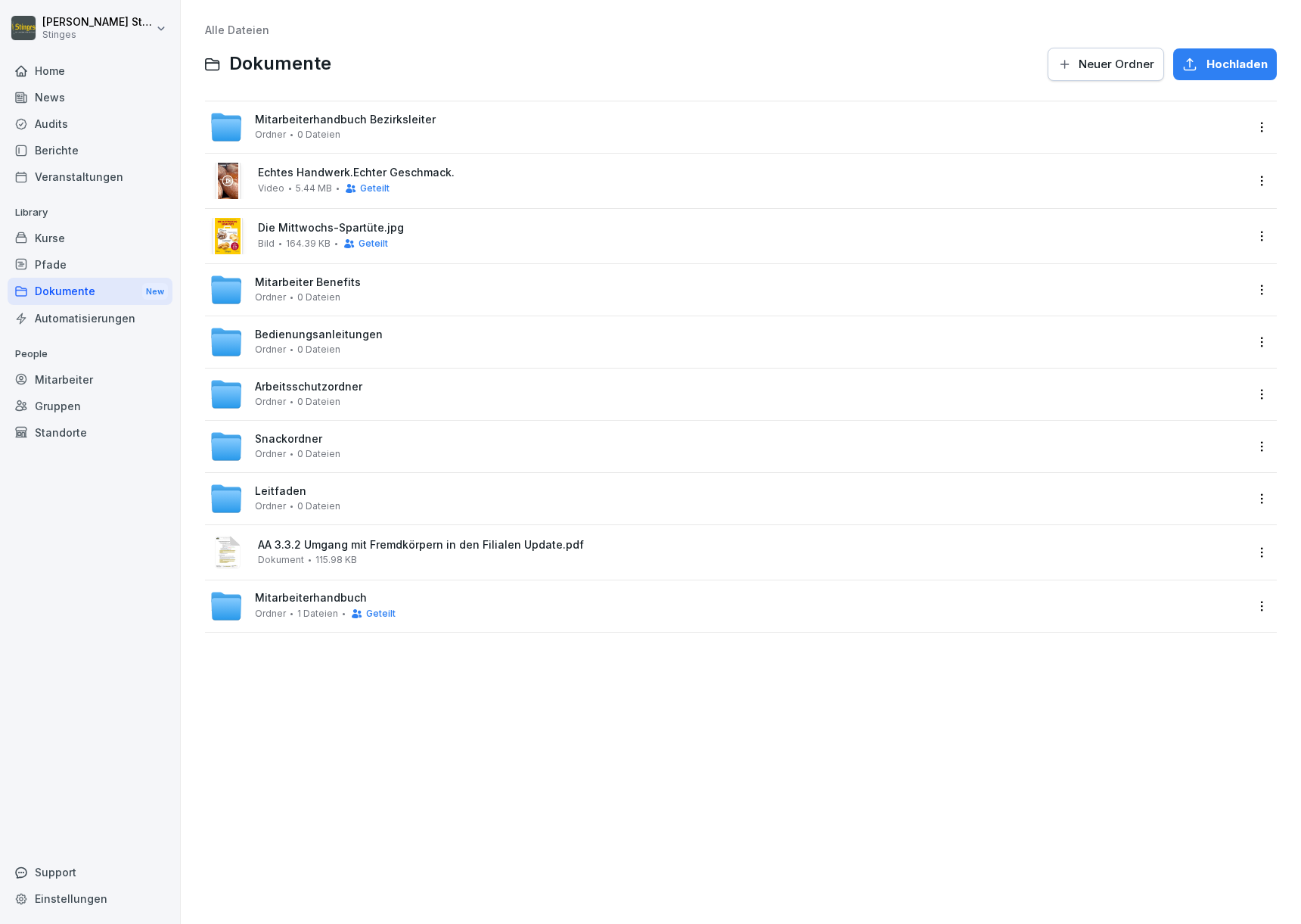
click at [1246, 131] on html "[PERSON_NAME] Stinges Home News Audits Berichte Veranstaltungen Library Kurse P…" at bounding box center [650, 462] width 1301 height 924
click at [1215, 163] on div "Details" at bounding box center [1188, 157] width 146 height 30
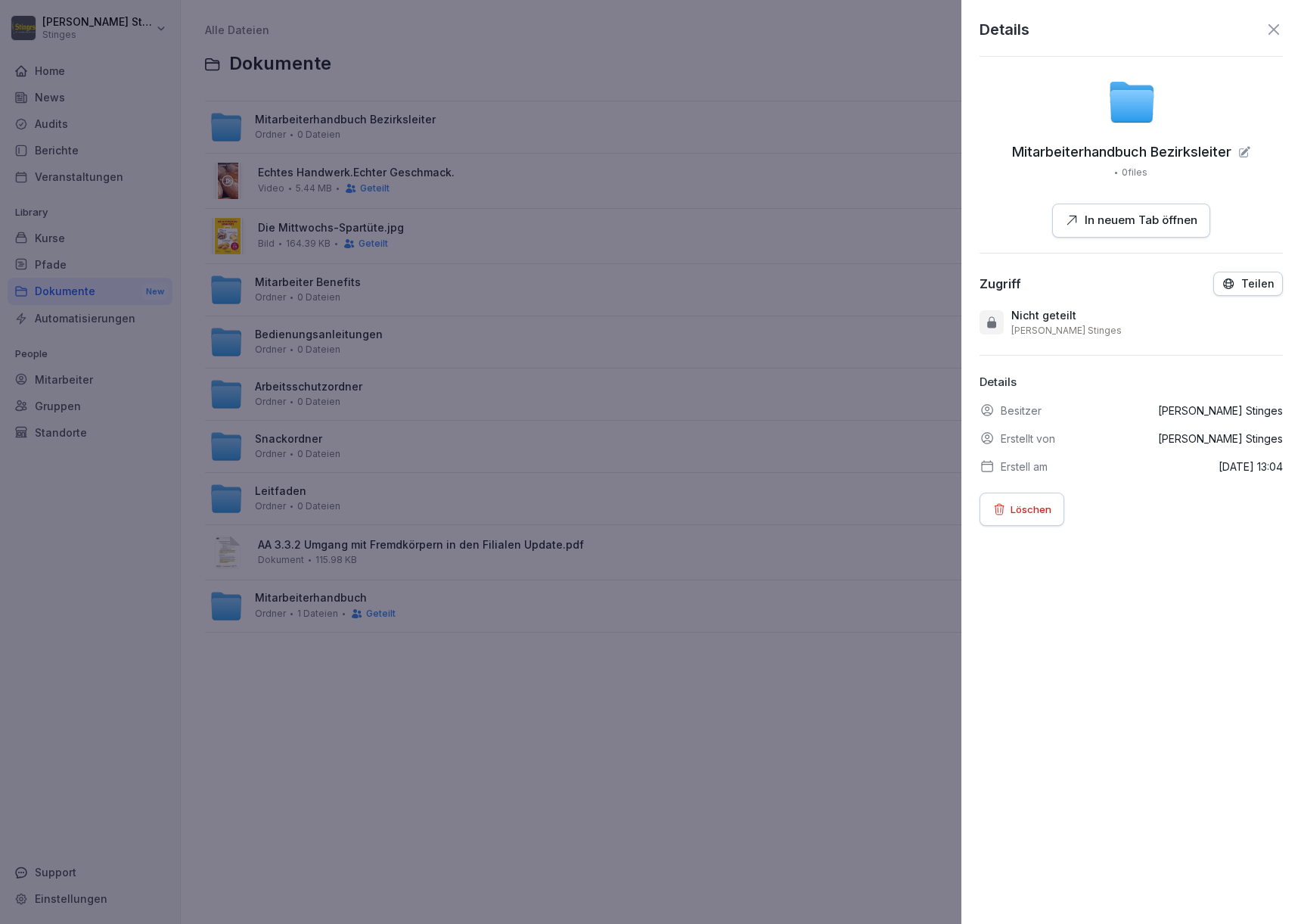
click at [1252, 20] on div "Details" at bounding box center [1131, 29] width 303 height 23
click at [1264, 28] on icon at bounding box center [1273, 29] width 18 height 18
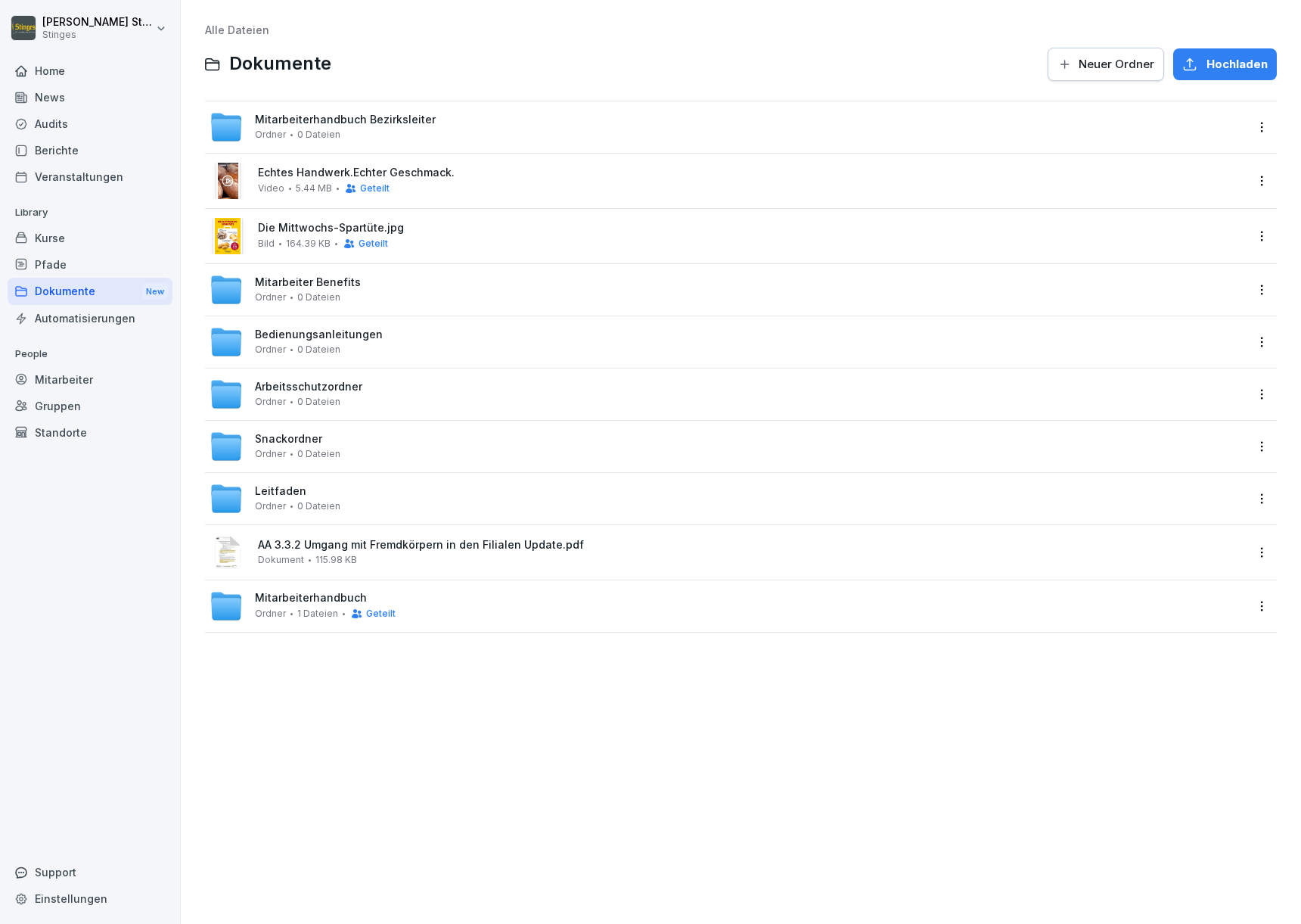
click at [1250, 129] on html "[PERSON_NAME] Stinges Home News Audits Berichte Veranstaltungen Library Kurse P…" at bounding box center [650, 462] width 1301 height 924
click at [1238, 145] on div "Details" at bounding box center [1188, 157] width 146 height 30
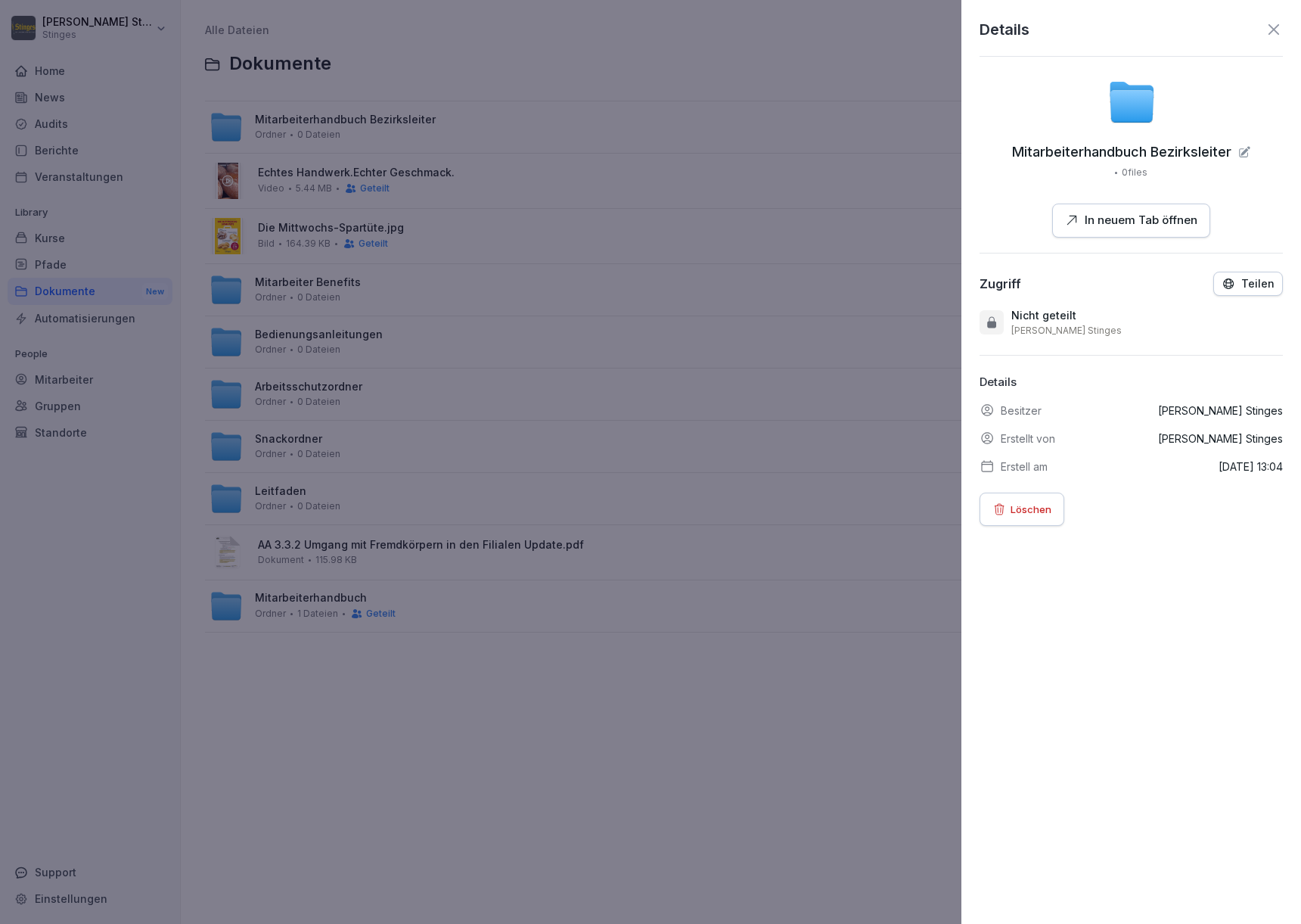
click at [1250, 289] on p "Teilen" at bounding box center [1257, 284] width 33 height 12
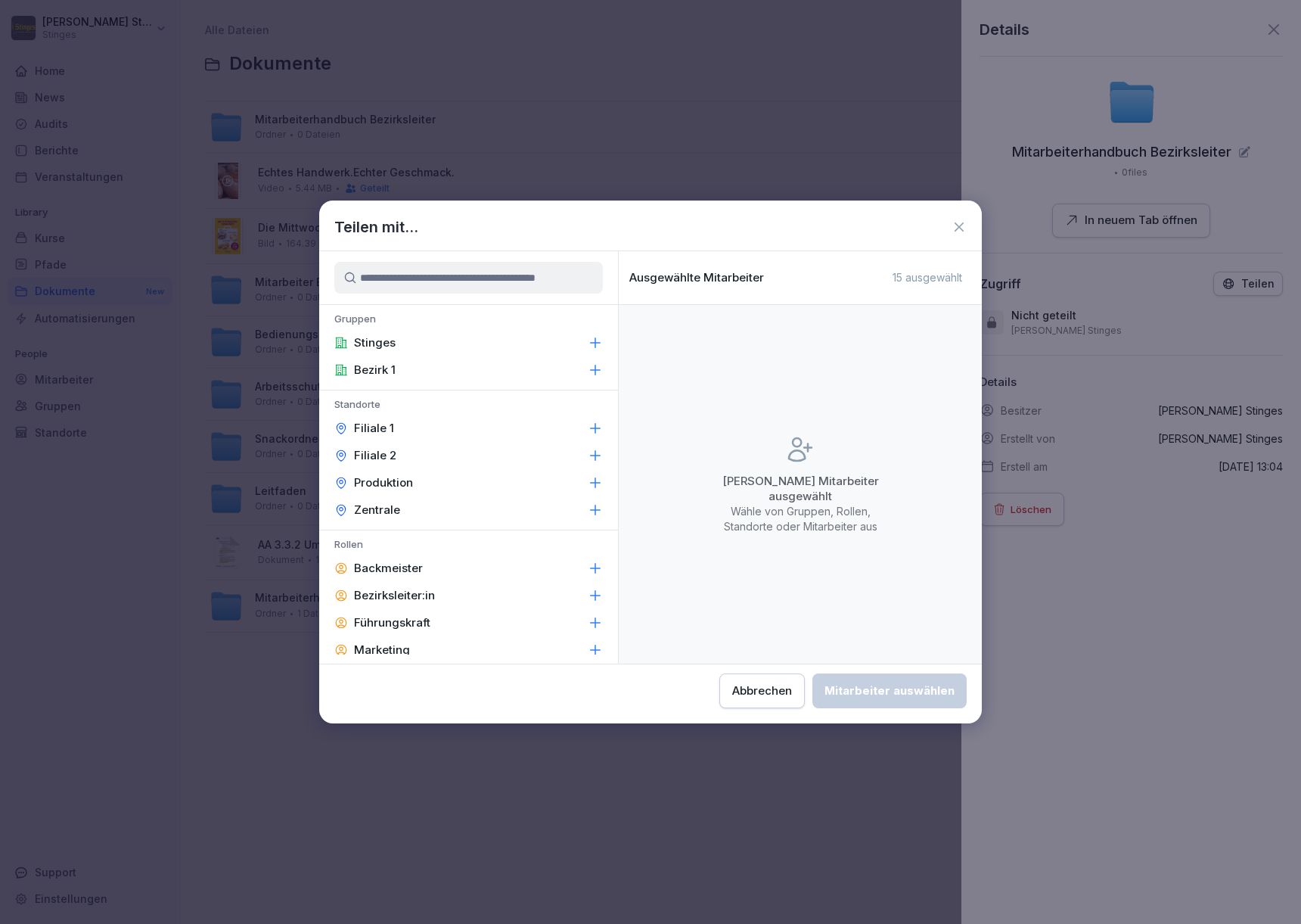
click at [355, 595] on p "Bezirksleiter:in" at bounding box center [394, 595] width 81 height 15
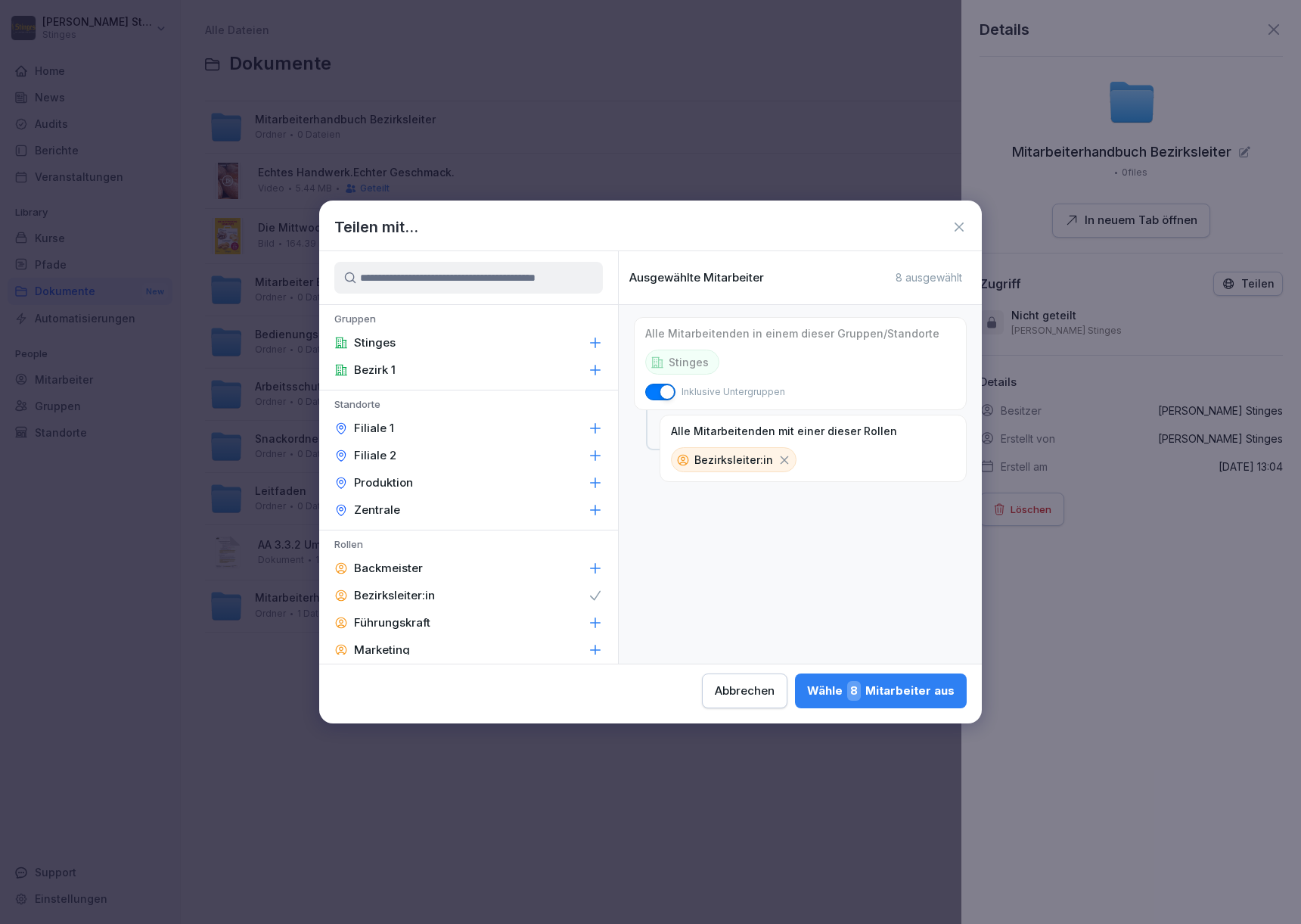
click at [807, 688] on div "Wähle 8 Mitarbeiter aus" at bounding box center [881, 690] width 148 height 19
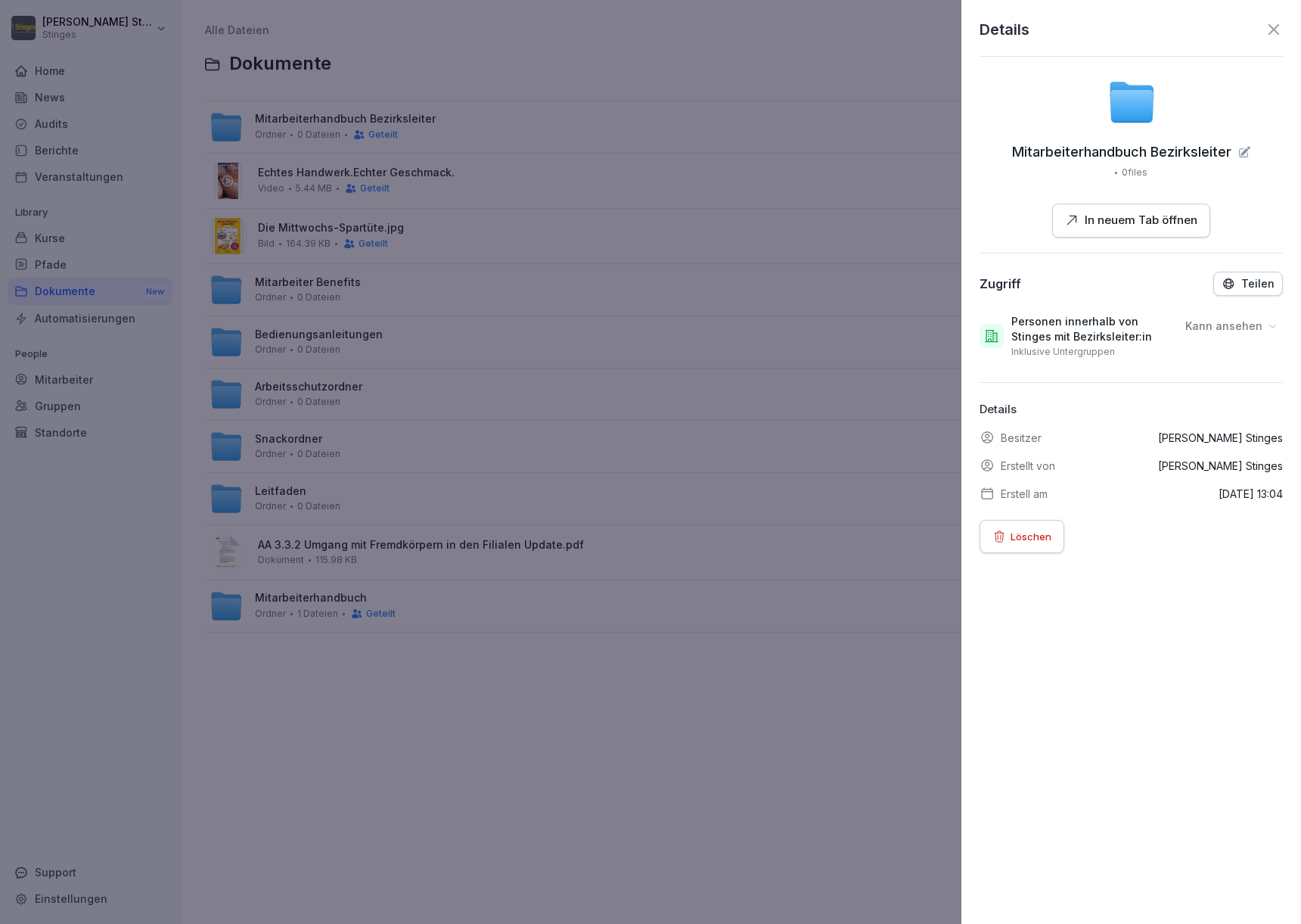
click at [1268, 34] on icon at bounding box center [1274, 30] width 11 height 11
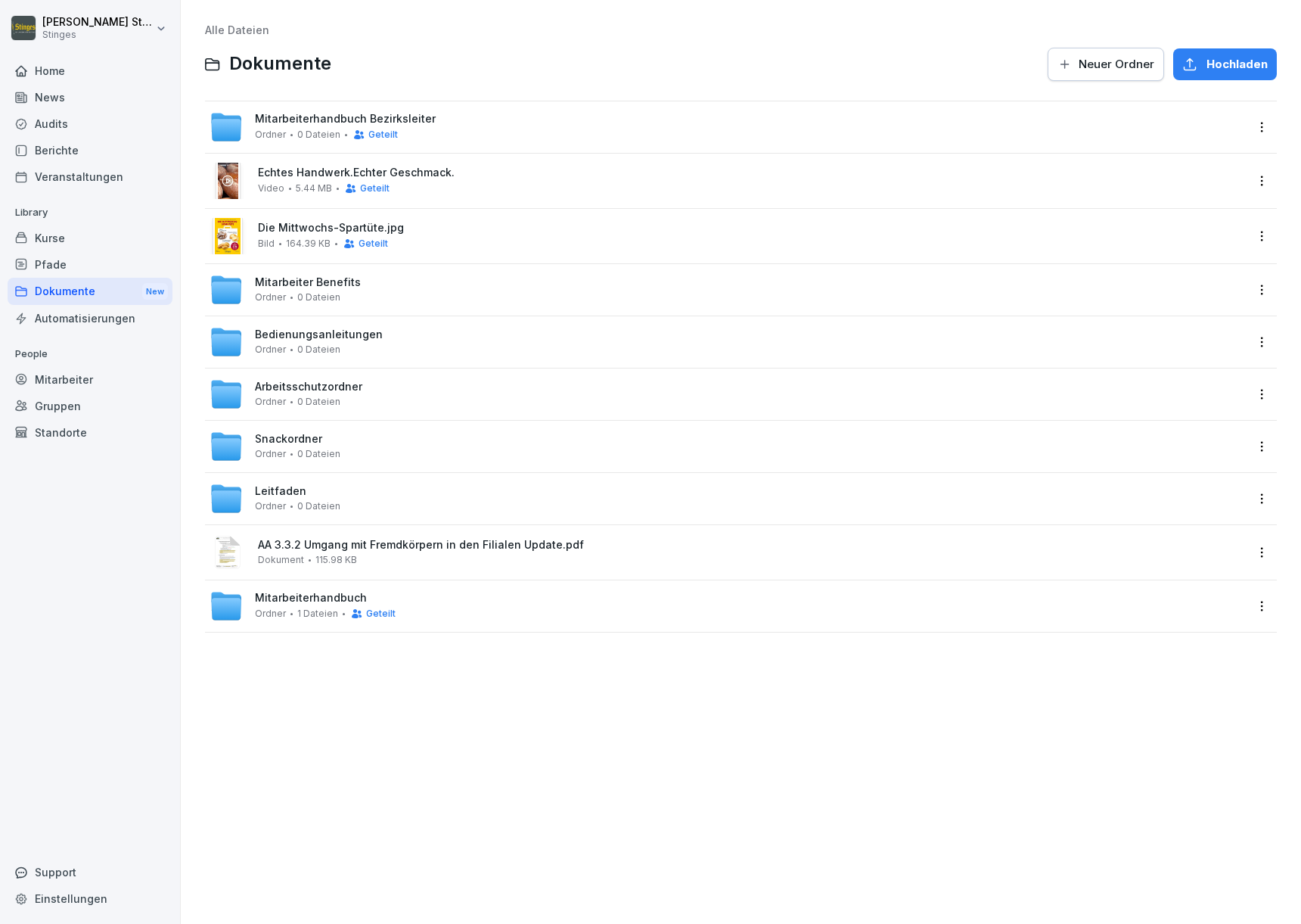
click at [320, 122] on span "Mitarbeiterhandbuch Bezirksleiter" at bounding box center [345, 119] width 180 height 13
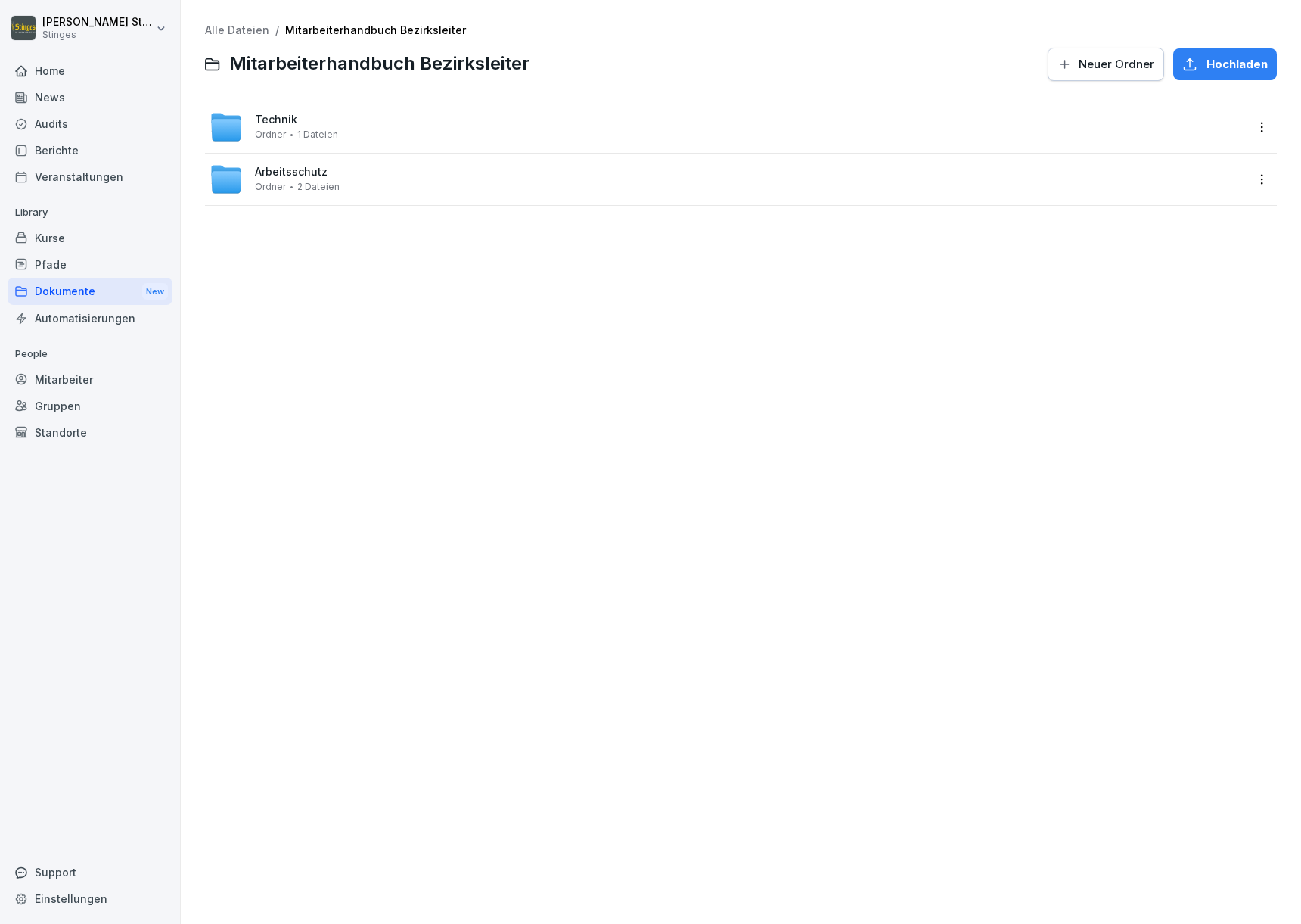
click at [1122, 67] on span "Neuer Ordner" at bounding box center [1116, 64] width 75 height 16
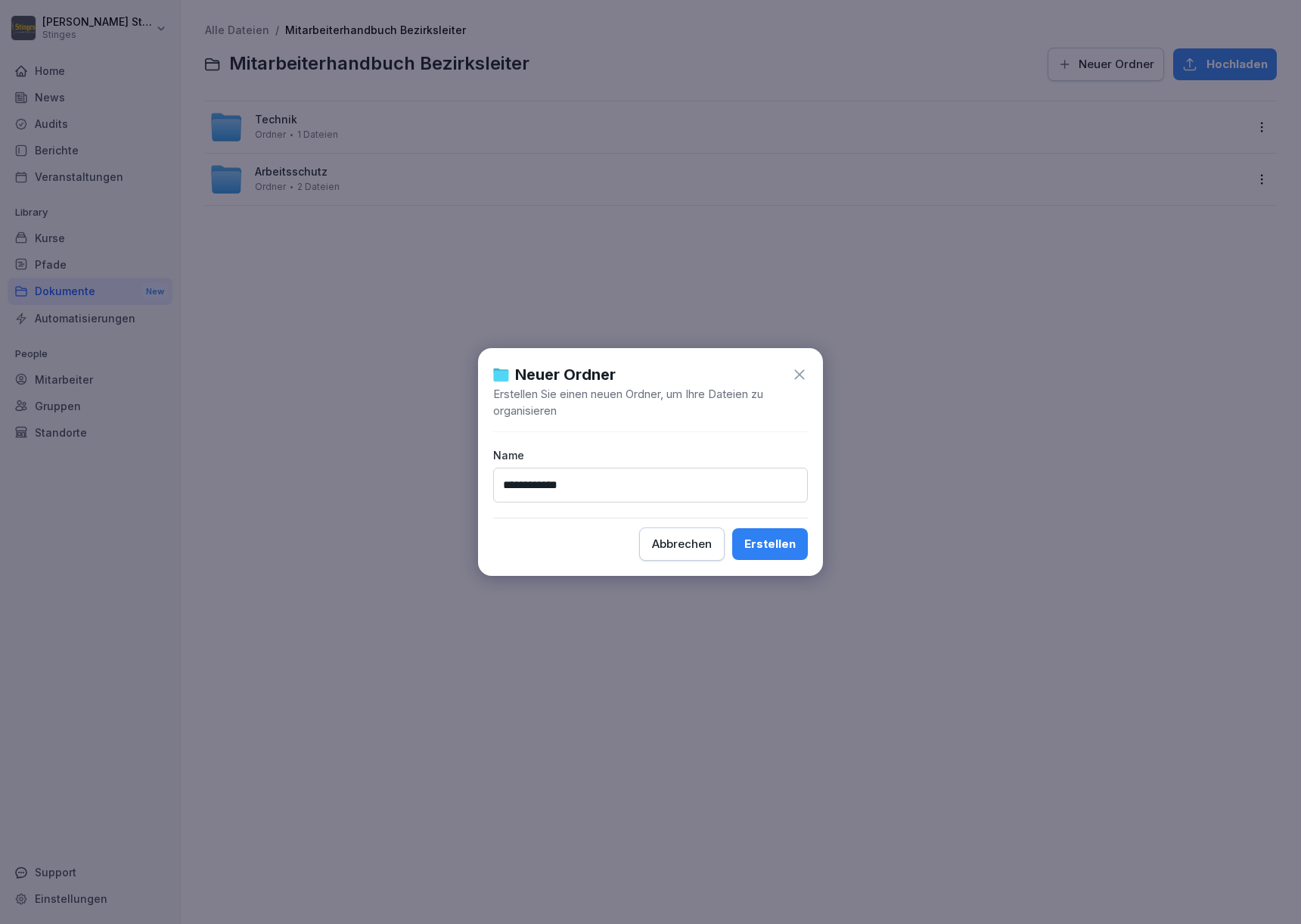
type input "**********"
click at [771, 544] on button "Erstellen" at bounding box center [770, 544] width 75 height 32
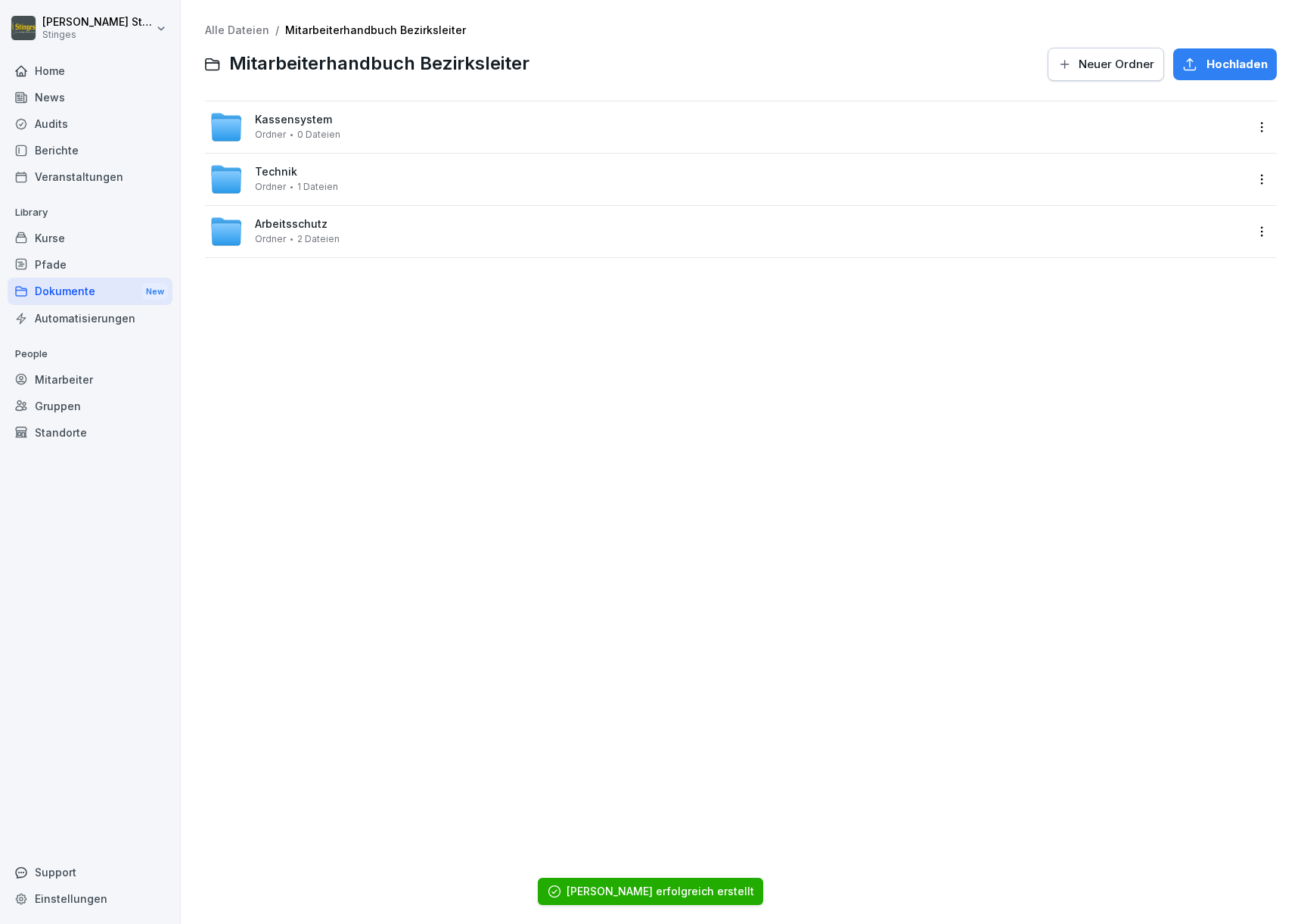
click at [565, 140] on div "Kassensystem Ordner 0 Dateien" at bounding box center [727, 127] width 1036 height 33
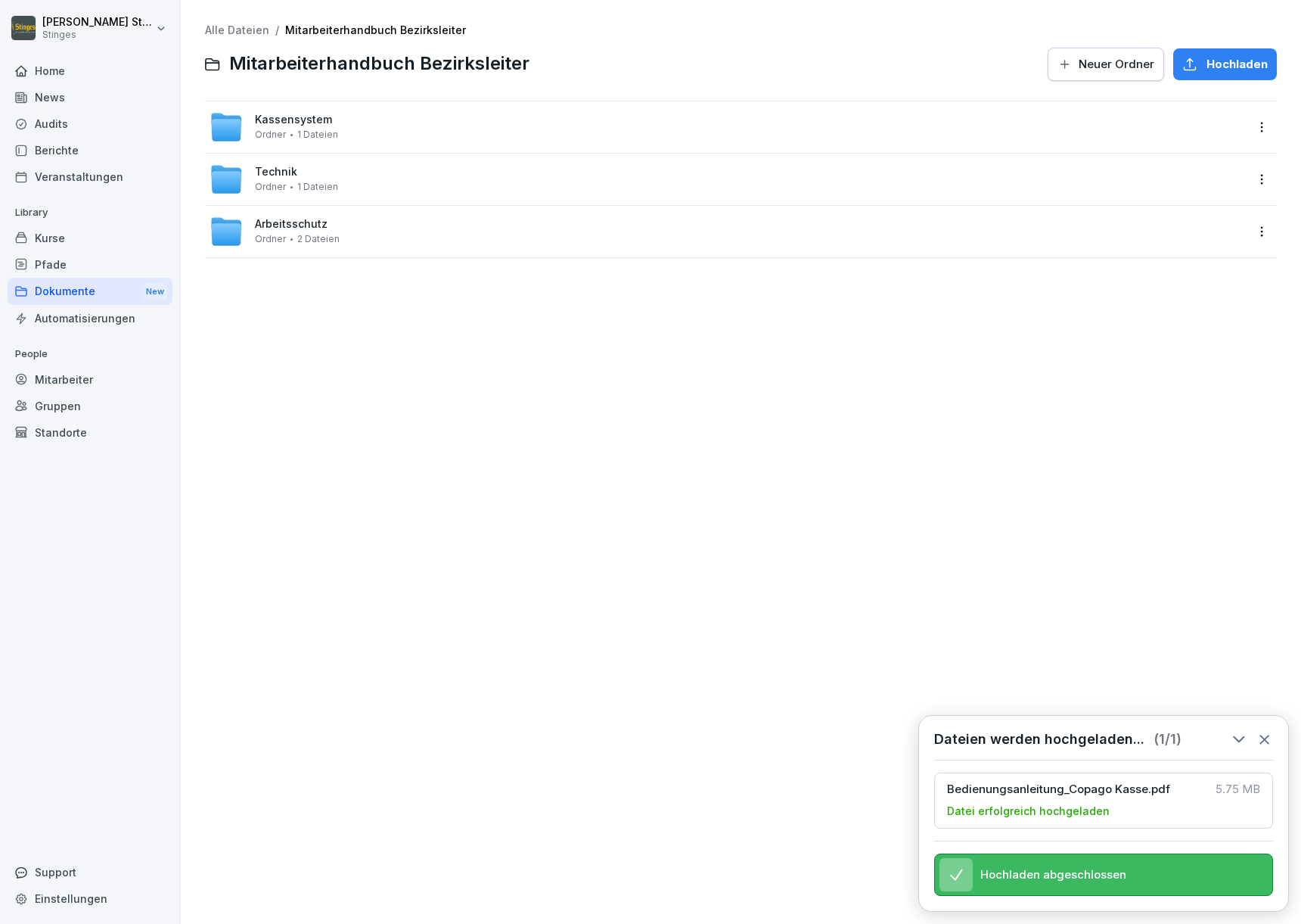
click at [1271, 733] on icon at bounding box center [1264, 739] width 16 height 16
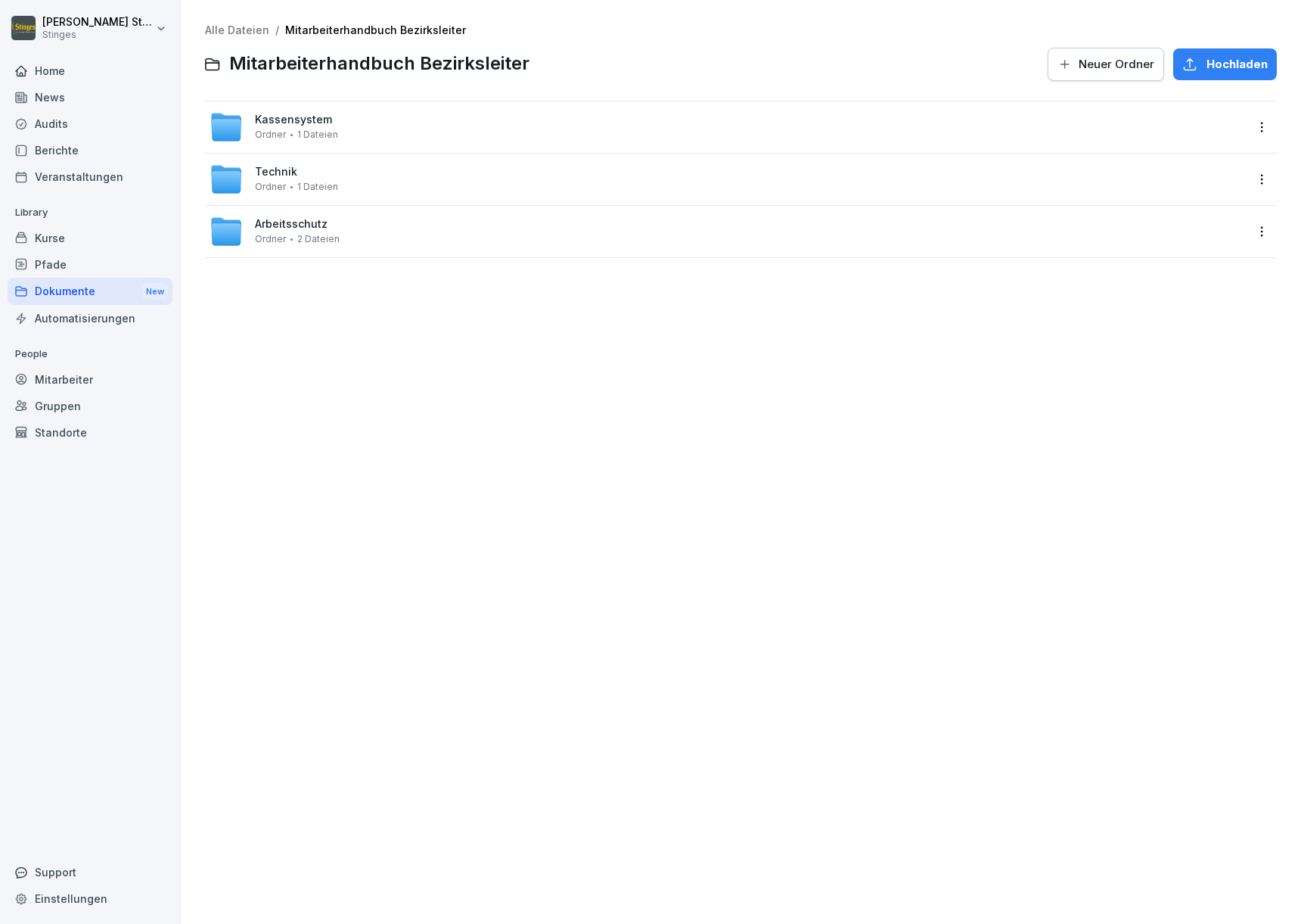
click at [65, 289] on div "Dokumente New" at bounding box center [90, 292] width 165 height 28
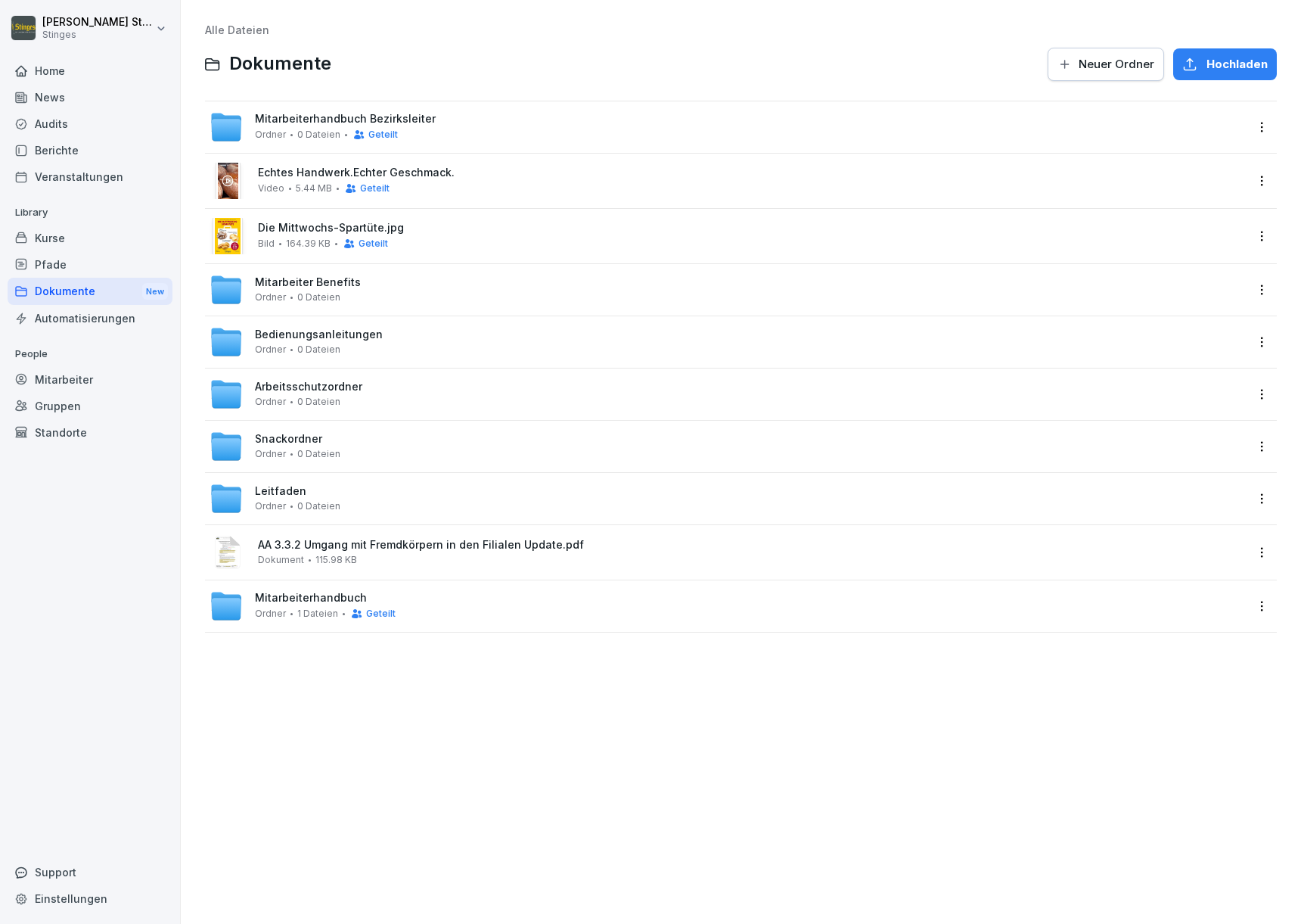
click at [60, 317] on div "Automatisierungen" at bounding box center [90, 318] width 165 height 26
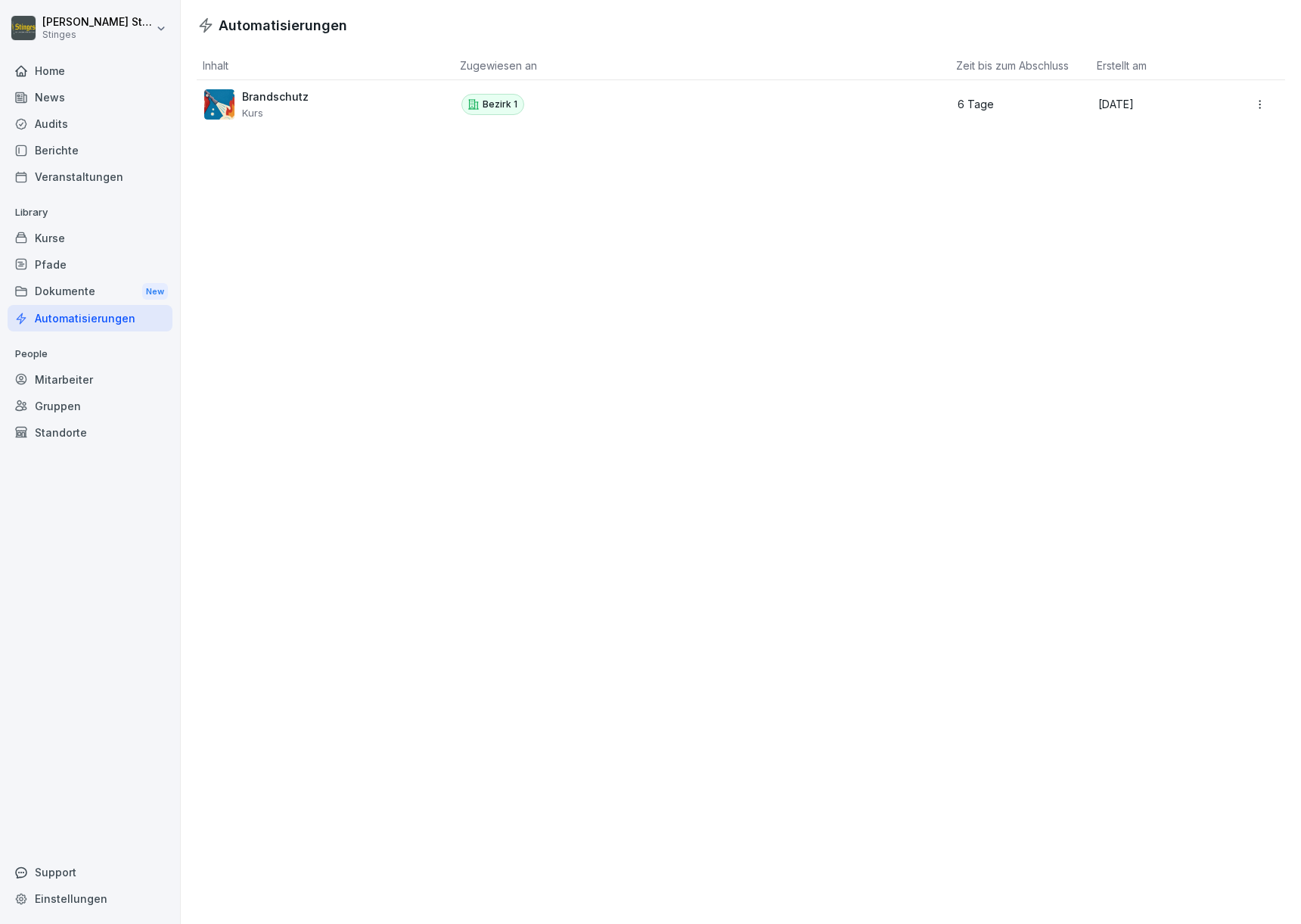
click at [68, 296] on div "Dokumente New" at bounding box center [90, 292] width 165 height 28
